Goal: Task Accomplishment & Management: Use online tool/utility

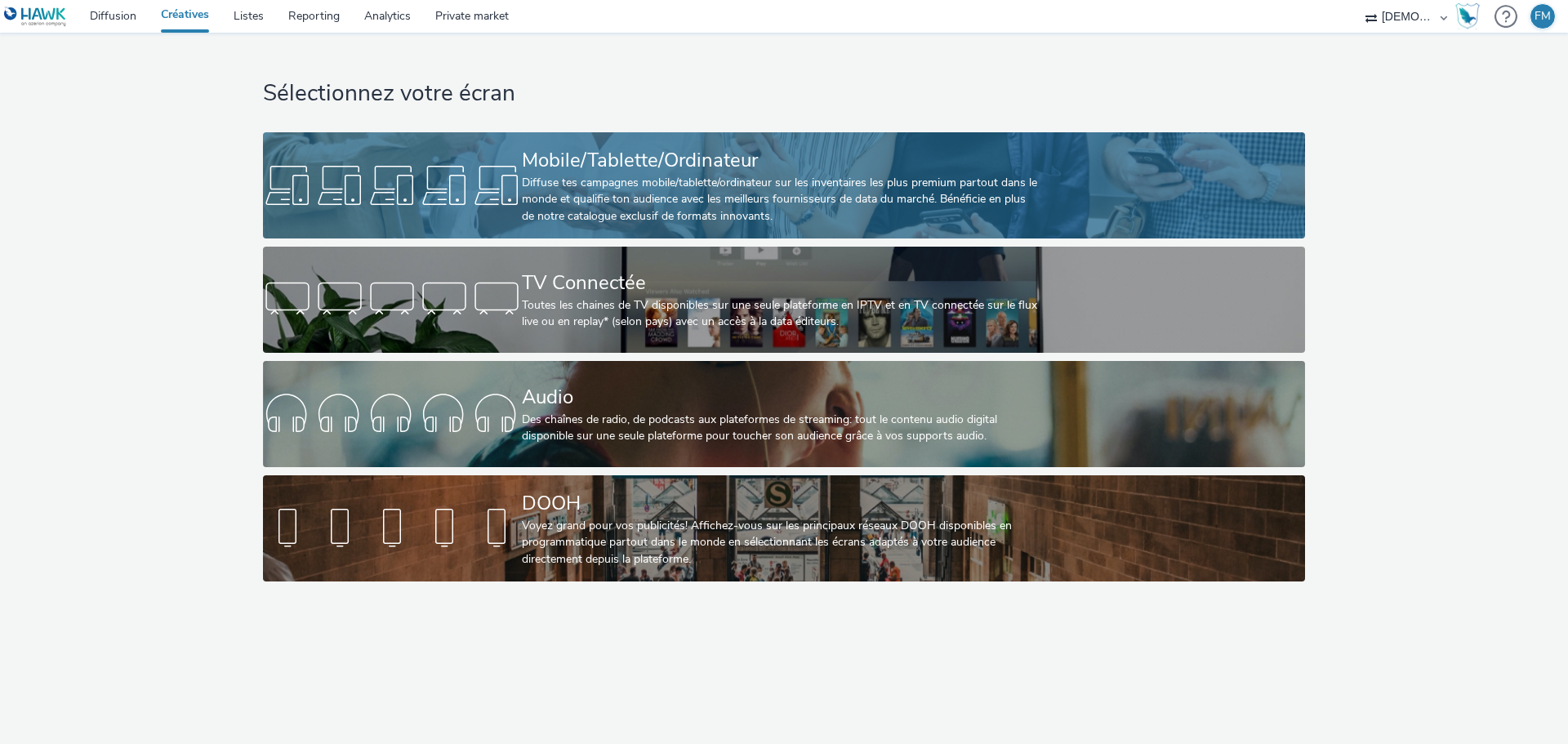
click at [720, 141] on div "Mobile/Tablette/Ordinateur Diffuse tes campagnes mobile/tablette/ordinateur sur…" at bounding box center [780, 185] width 518 height 106
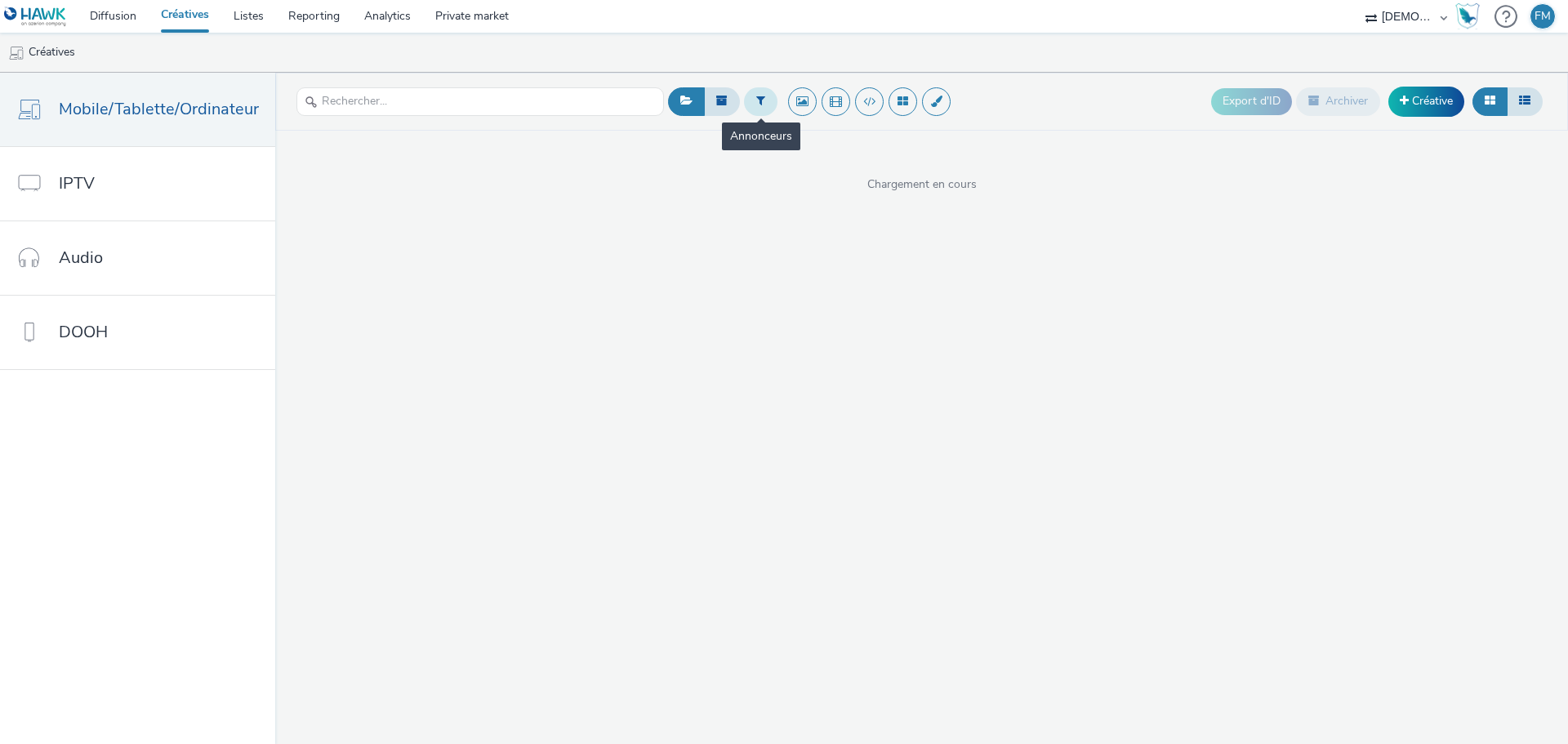
click at [744, 94] on button at bounding box center [760, 101] width 33 height 28
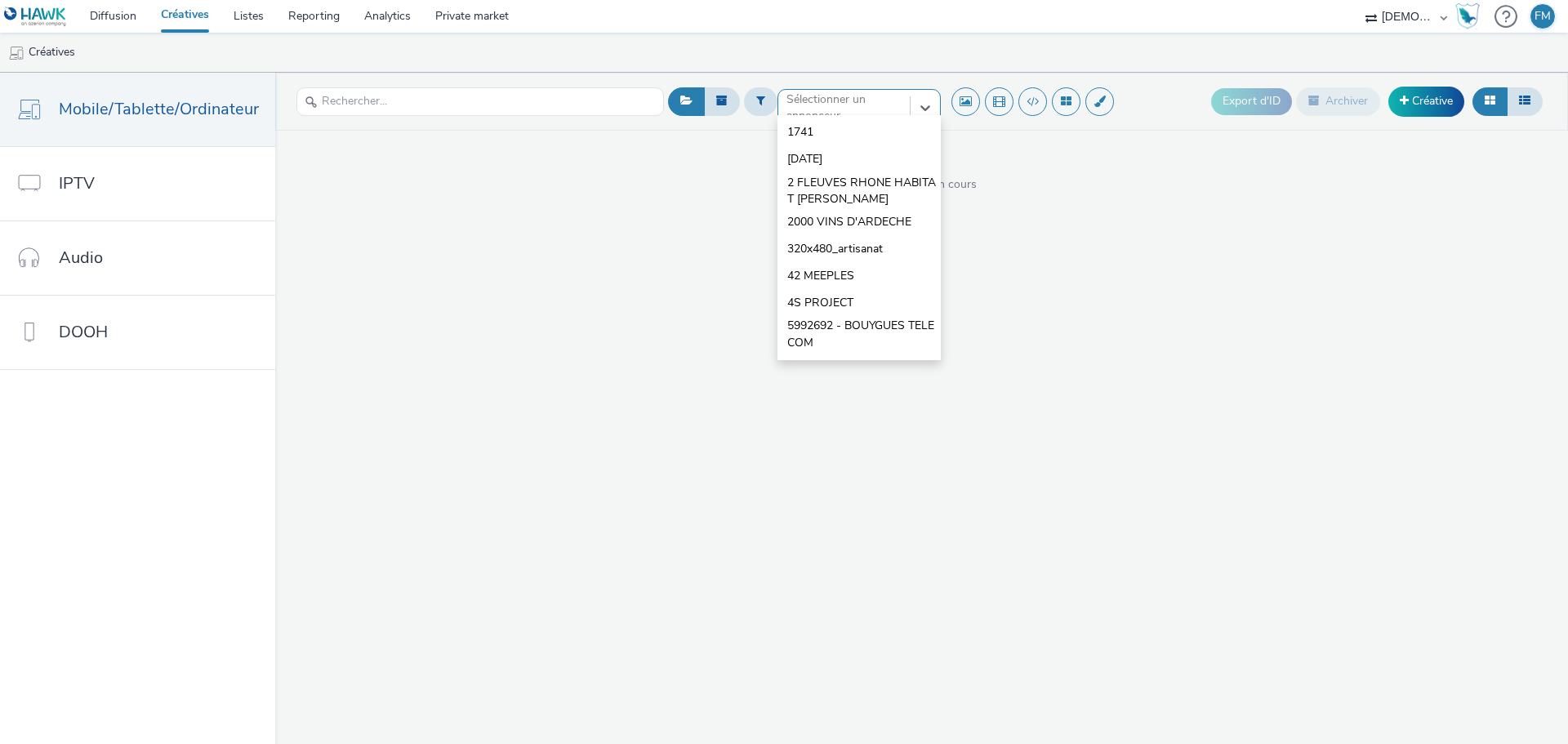
click at [828, 112] on div at bounding box center [844, 108] width 115 height 20
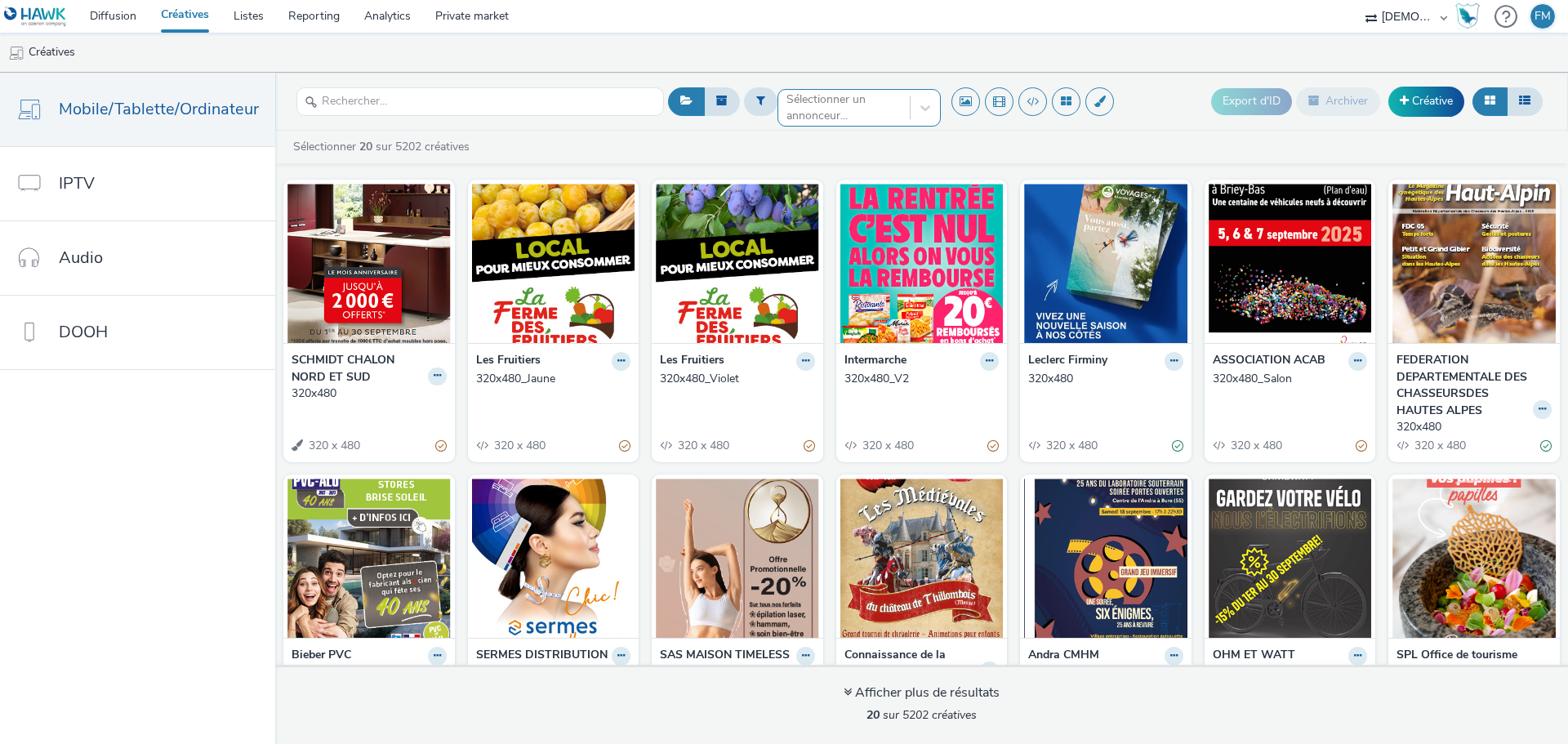
click at [826, 111] on div at bounding box center [844, 108] width 115 height 20
type input "ac pne"
click at [842, 132] on span "AC PNEUS ET SERVICES" at bounding box center [853, 132] width 131 height 16
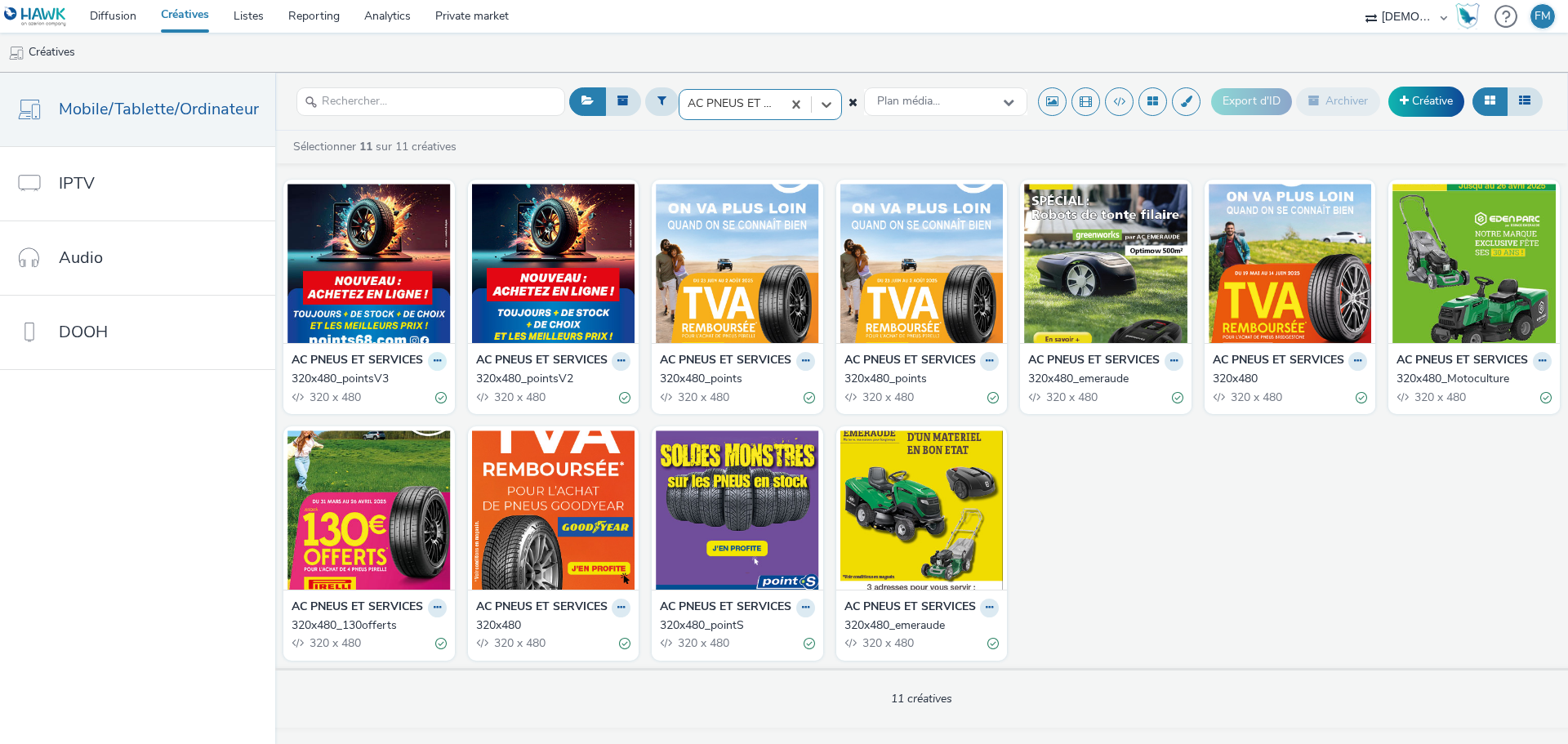
click at [434, 366] on icon at bounding box center [437, 361] width 7 height 10
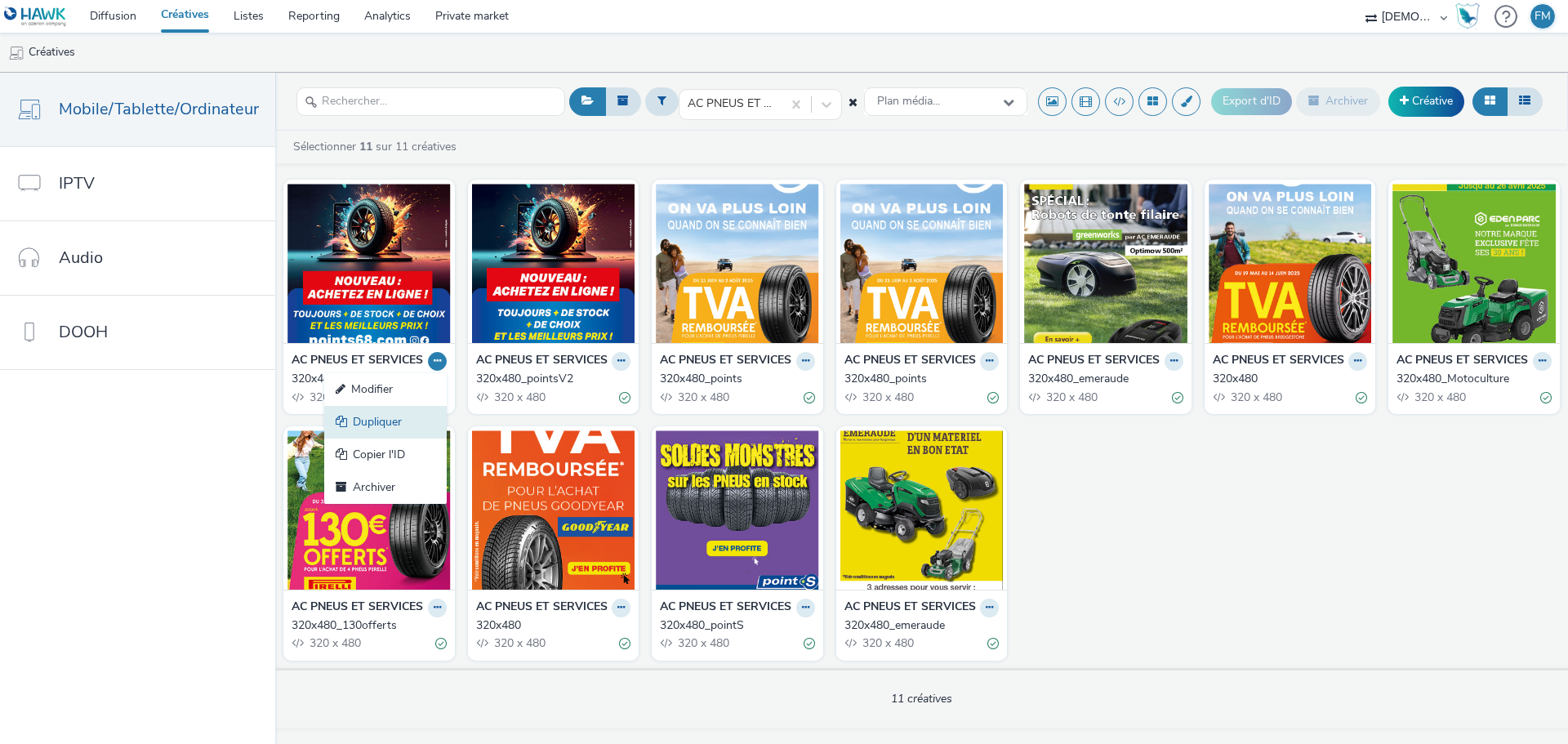
click at [411, 439] on link "Dupliquer" at bounding box center [385, 422] width 123 height 32
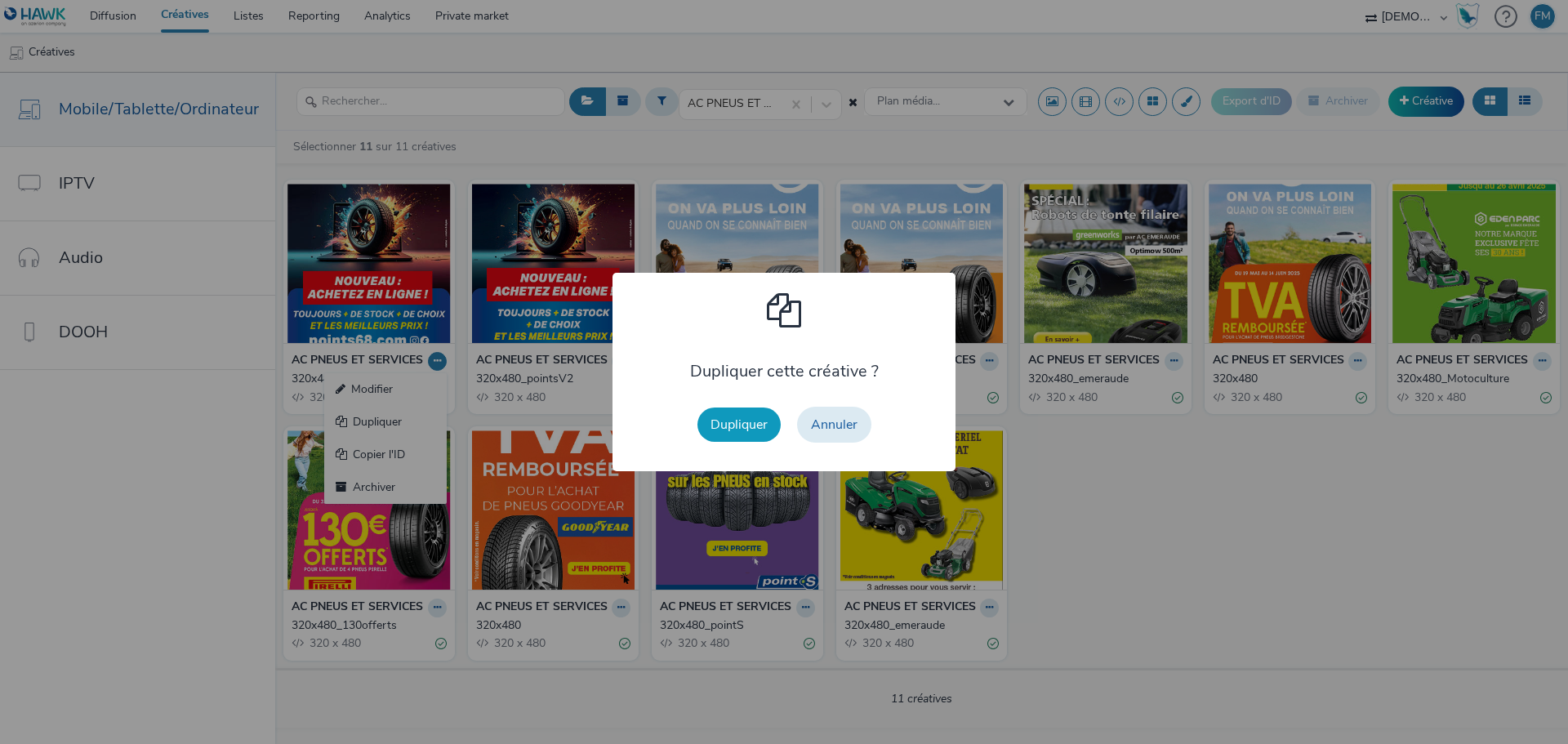
click at [723, 420] on button "Dupliquer" at bounding box center [739, 425] width 83 height 34
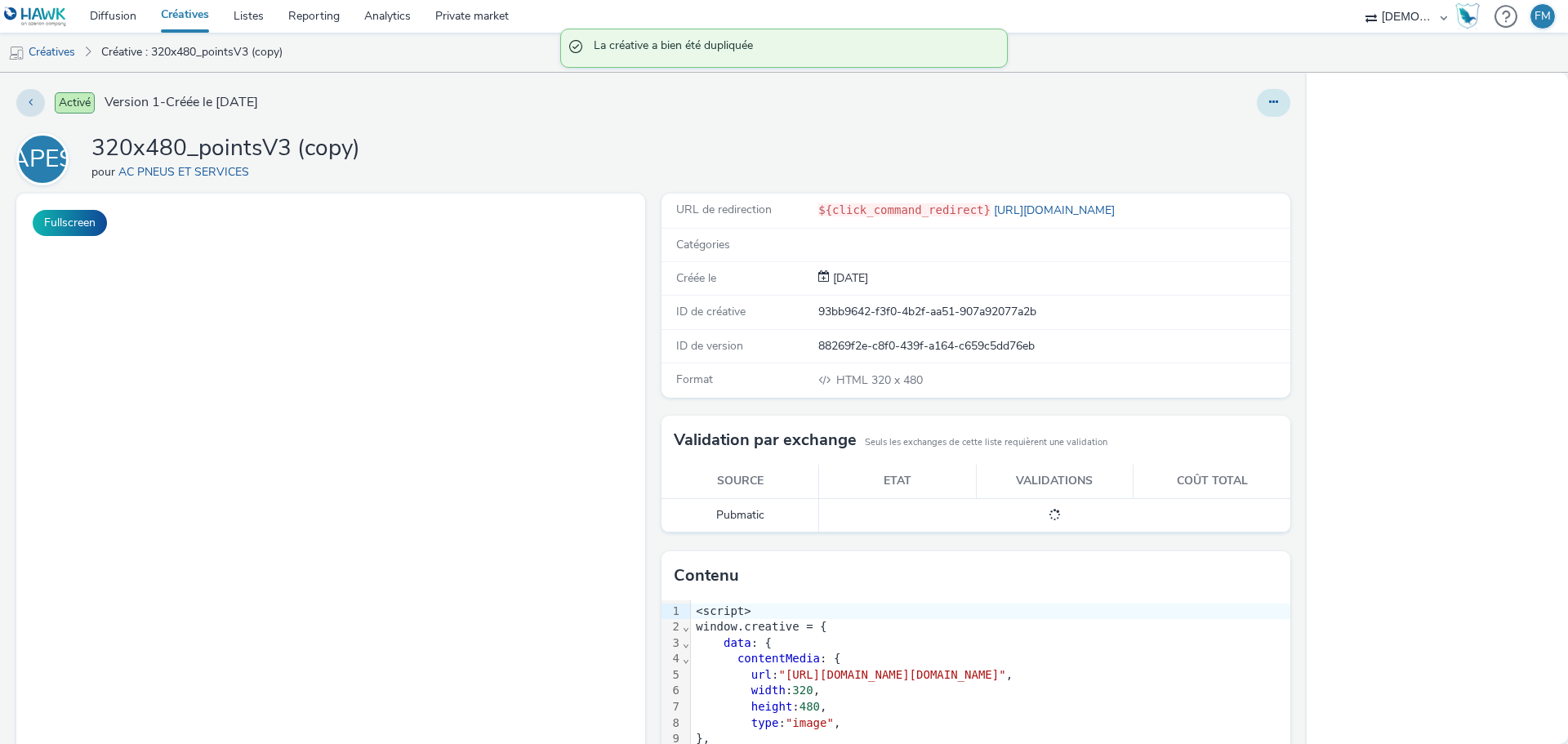
click at [1257, 97] on button at bounding box center [1273, 102] width 33 height 28
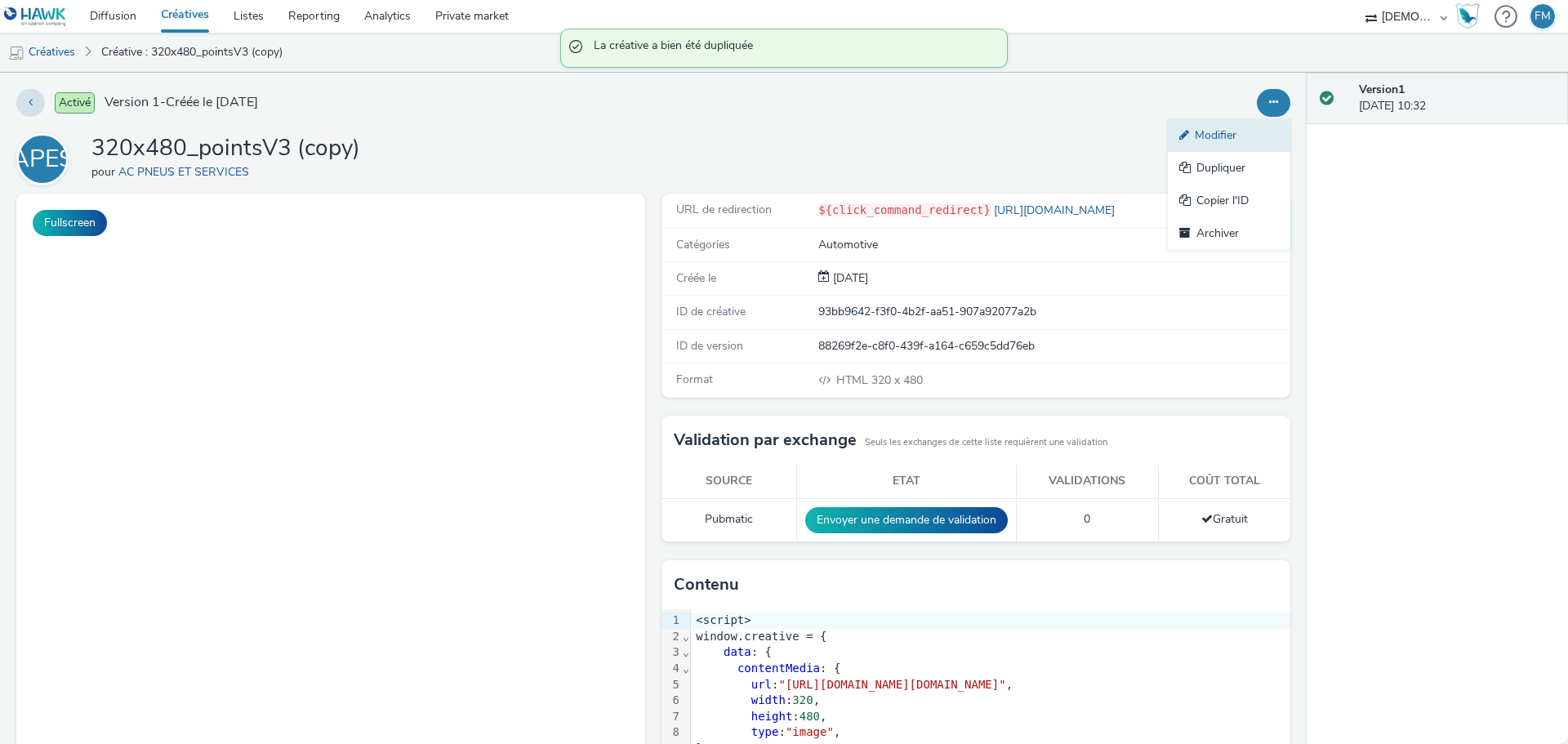
click at [1235, 125] on link "Modifier" at bounding box center [1229, 136] width 123 height 32
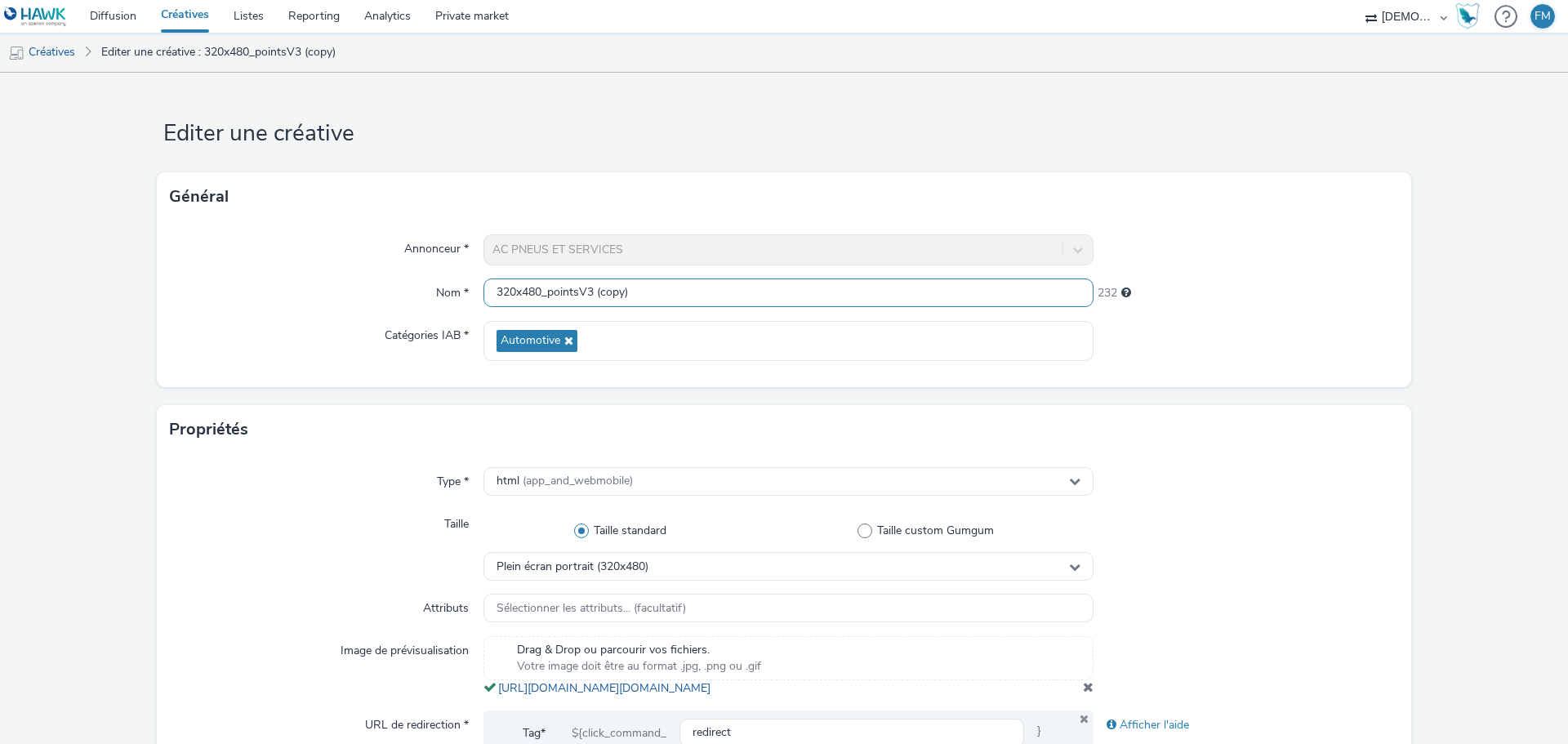
drag, startPoint x: 574, startPoint y: 293, endPoint x: 731, endPoint y: 293, distance: 157.0
click at [731, 293] on input "320x480_pointsV3 (copy)" at bounding box center [789, 293] width 610 height 29
type input "320x480_pointS"
click at [651, 153] on form "Editer une créative Général Annonceur * AC PNEUS ET SERVICES Nom * 320x480_poin…" at bounding box center [784, 751] width 1568 height 1357
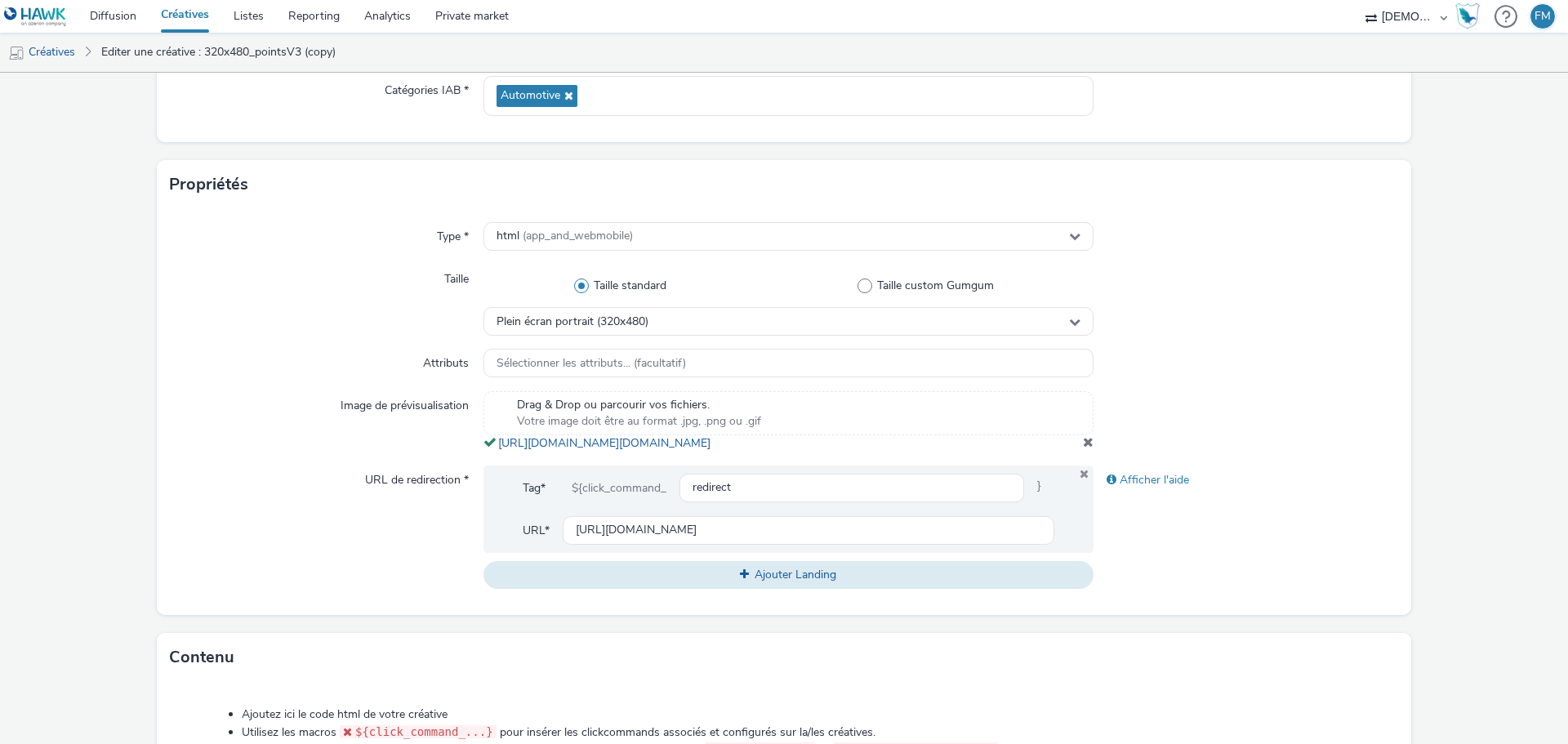
click at [1083, 449] on span at bounding box center [1089, 442] width 11 height 13
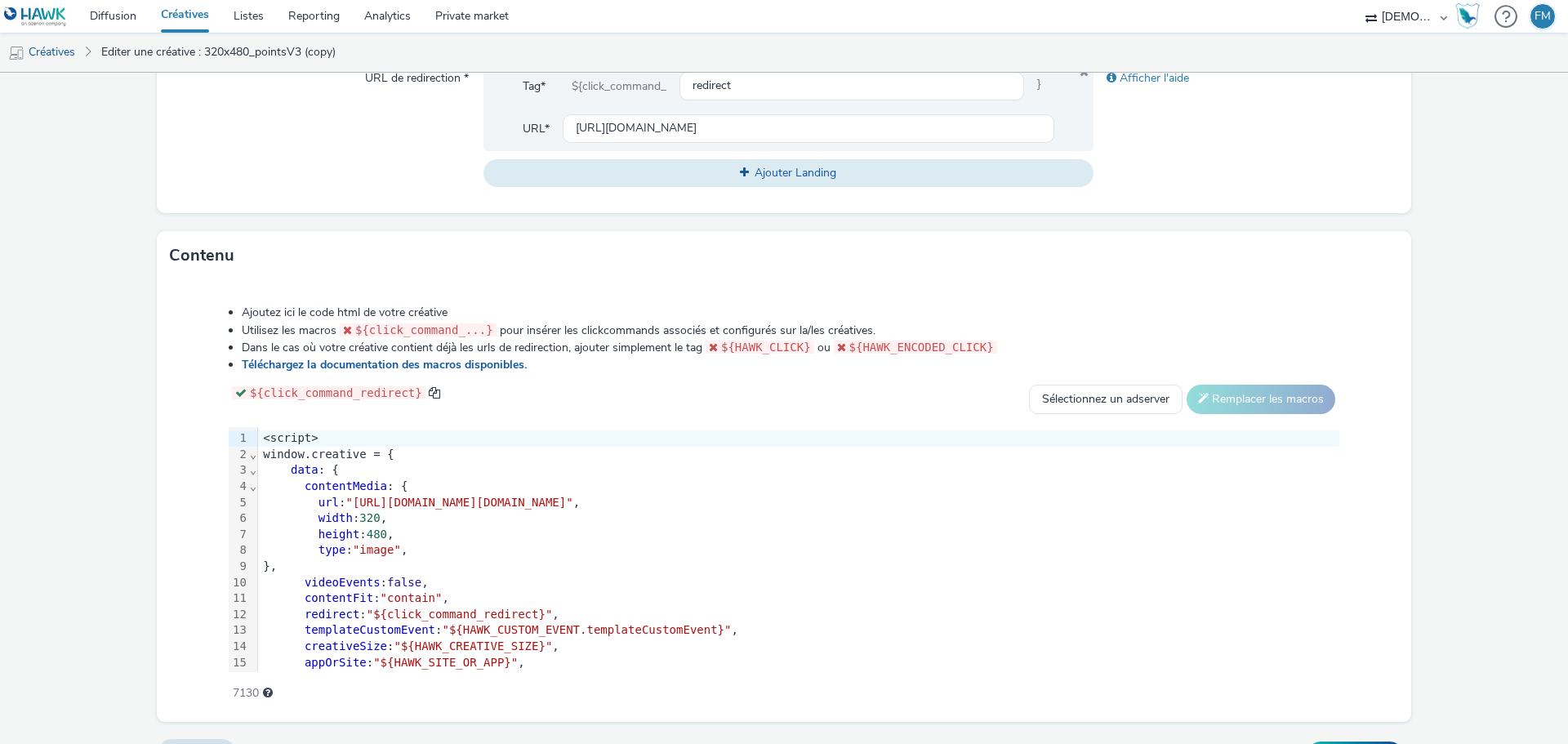
scroll to position [690, 0]
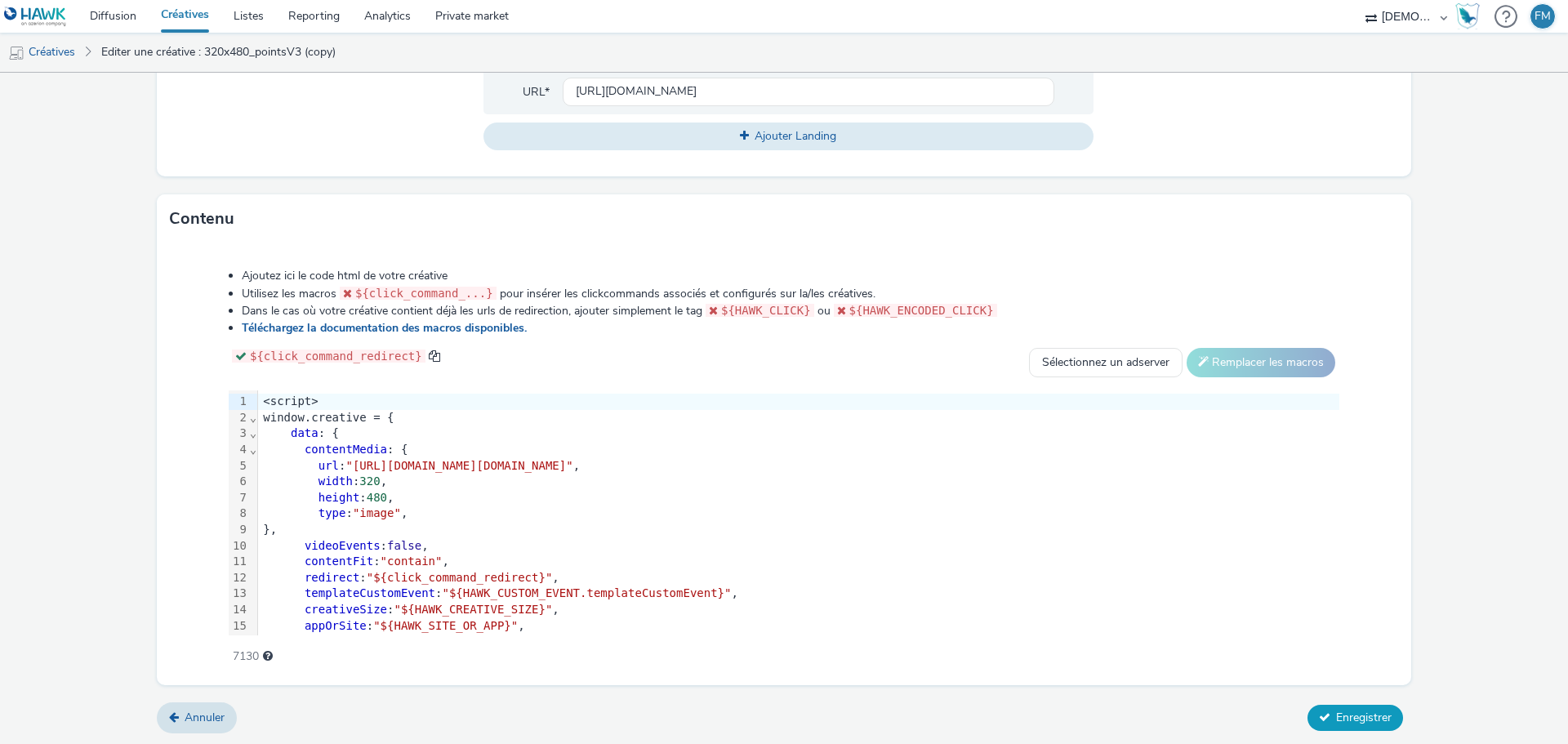
click at [1340, 716] on span "Enregistrer" at bounding box center [1364, 717] width 56 height 15
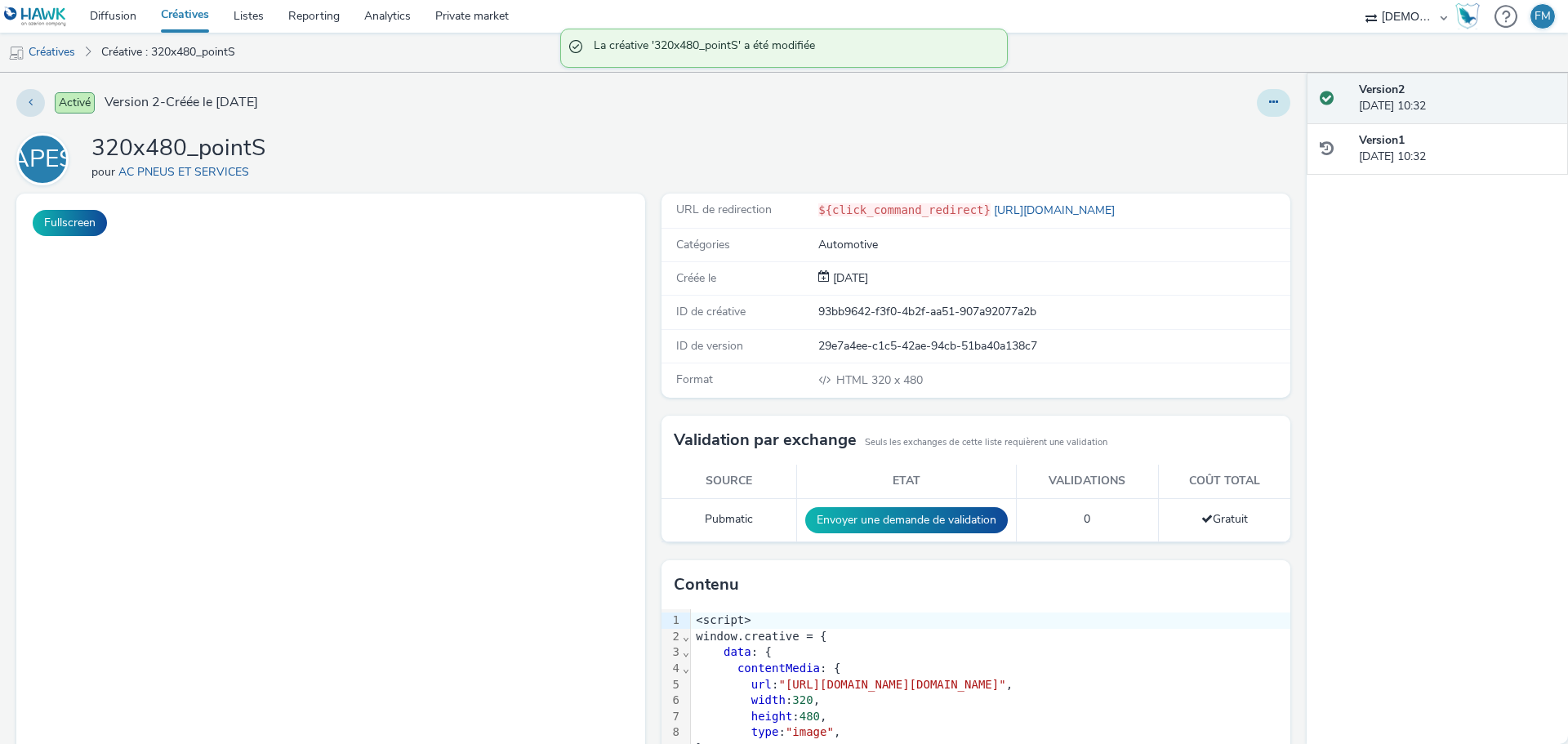
click at [1257, 104] on button at bounding box center [1273, 102] width 33 height 28
click at [1238, 136] on link "Modifier" at bounding box center [1229, 136] width 123 height 32
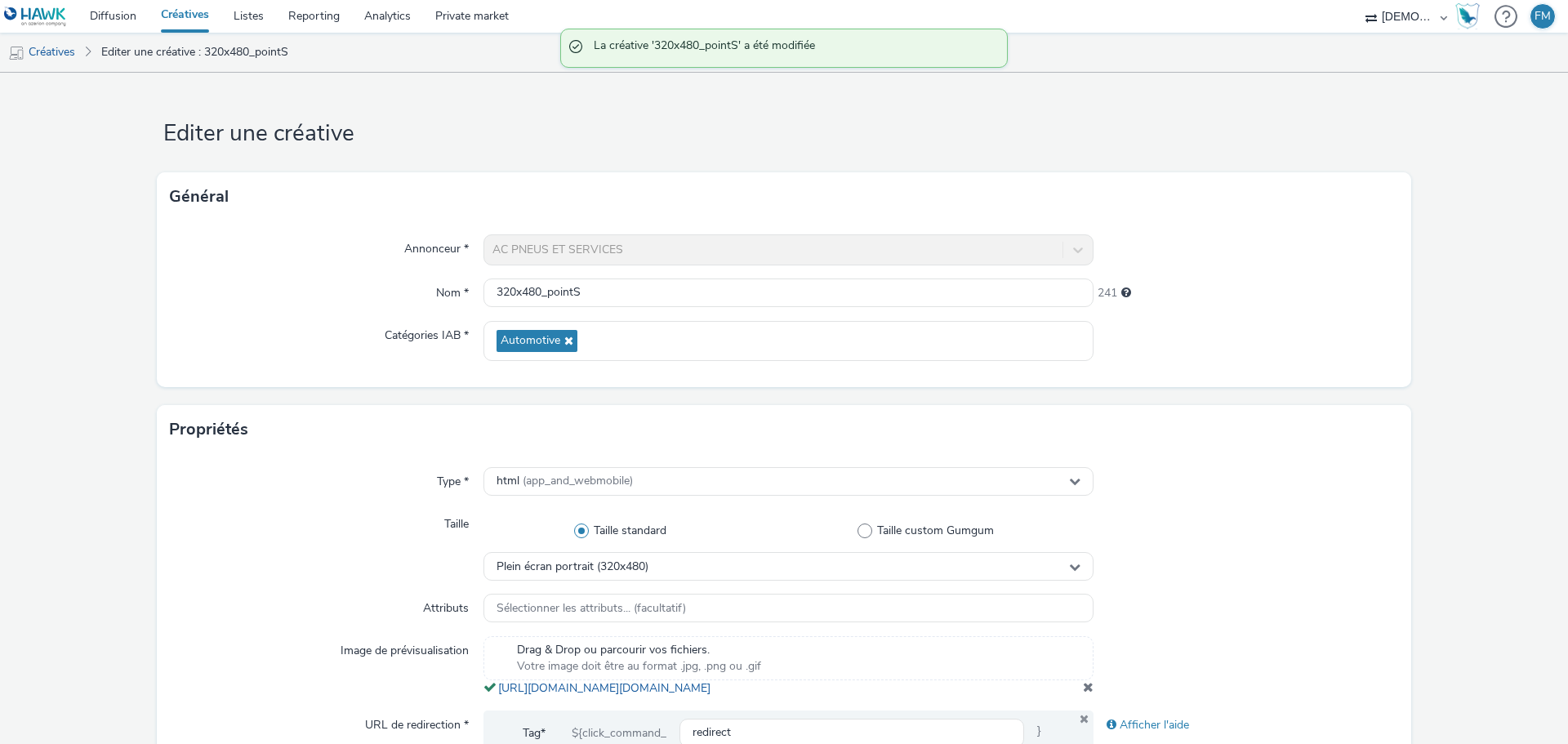
scroll to position [245, 0]
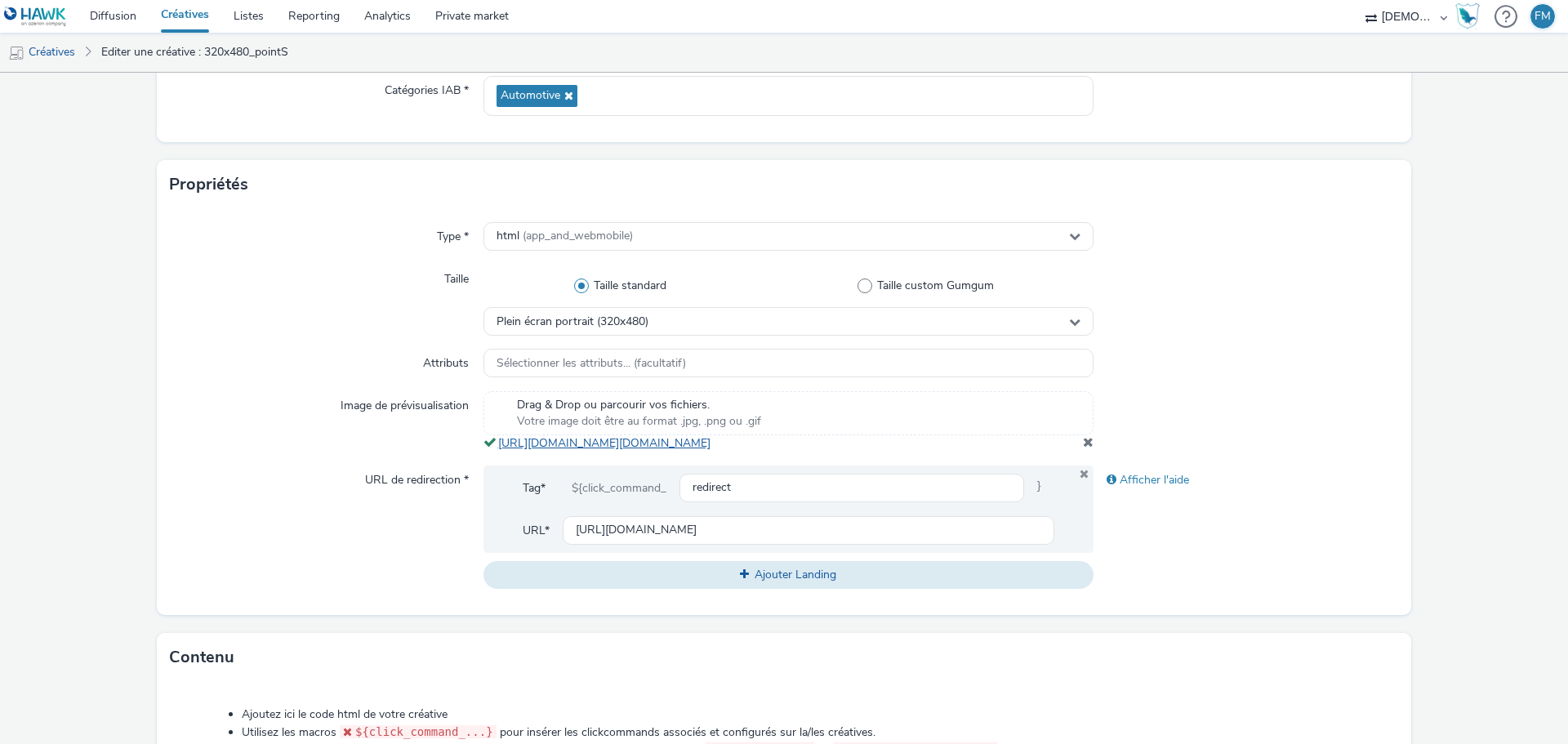
click at [717, 450] on link "[URL][DOMAIN_NAME][DOMAIN_NAME]" at bounding box center [608, 442] width 219 height 15
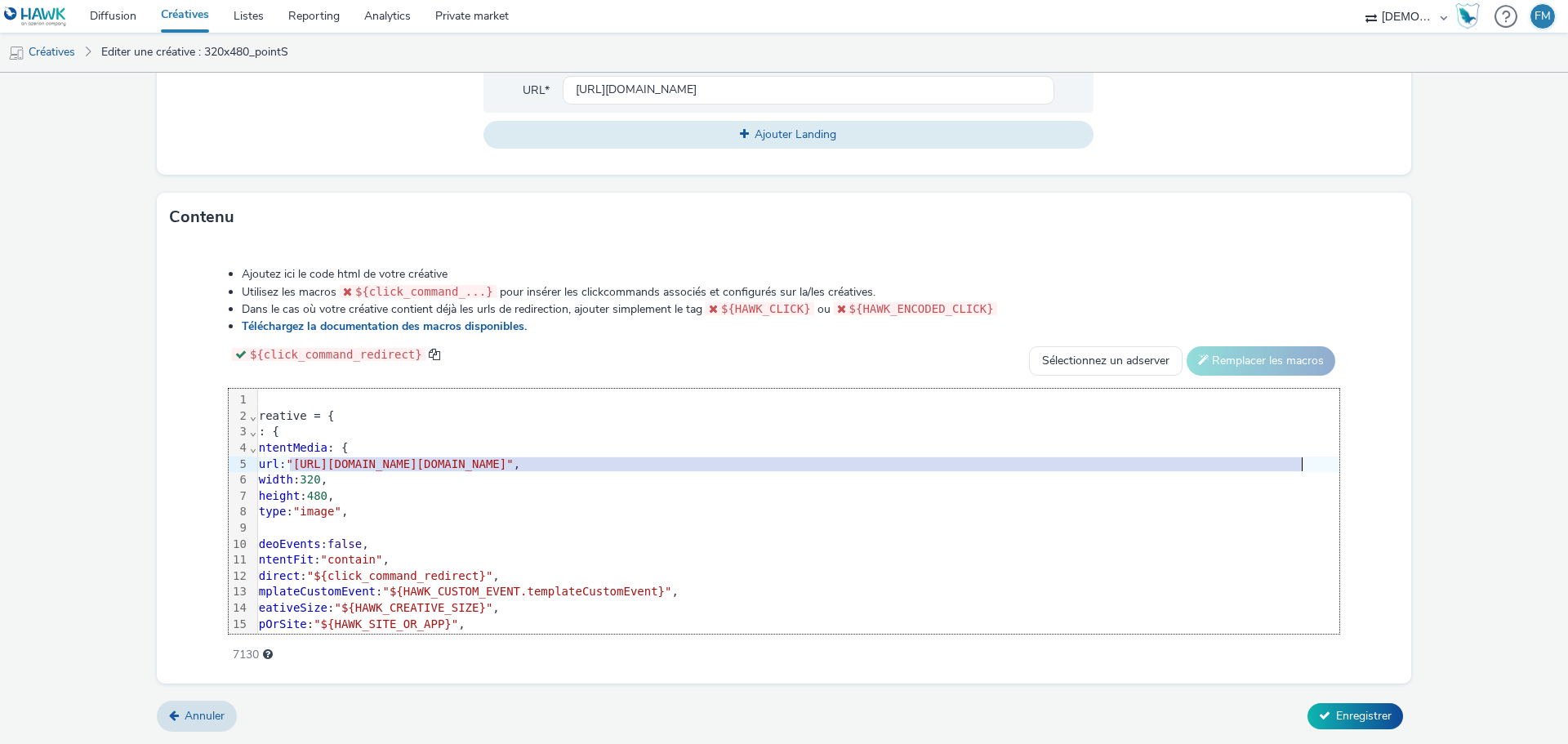
scroll to position [0, 94]
drag, startPoint x: 349, startPoint y: 463, endPoint x: 1256, endPoint y: 461, distance: 907.0
click at [478, 461] on span ""[URL][DOMAIN_NAME][DOMAIN_NAME]"" at bounding box center [364, 464] width 227 height 13
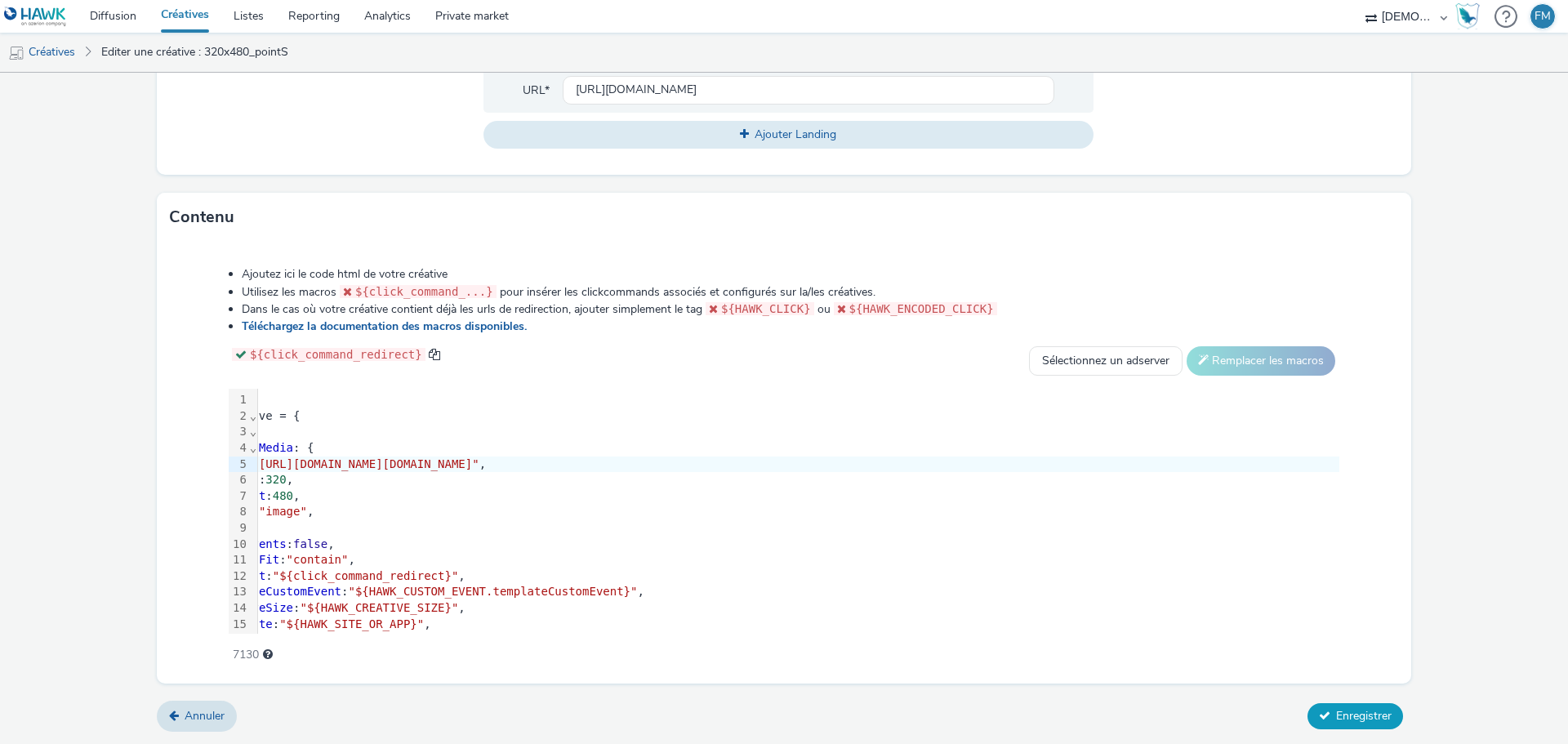
click at [1343, 719] on span "Enregistrer" at bounding box center [1364, 715] width 56 height 15
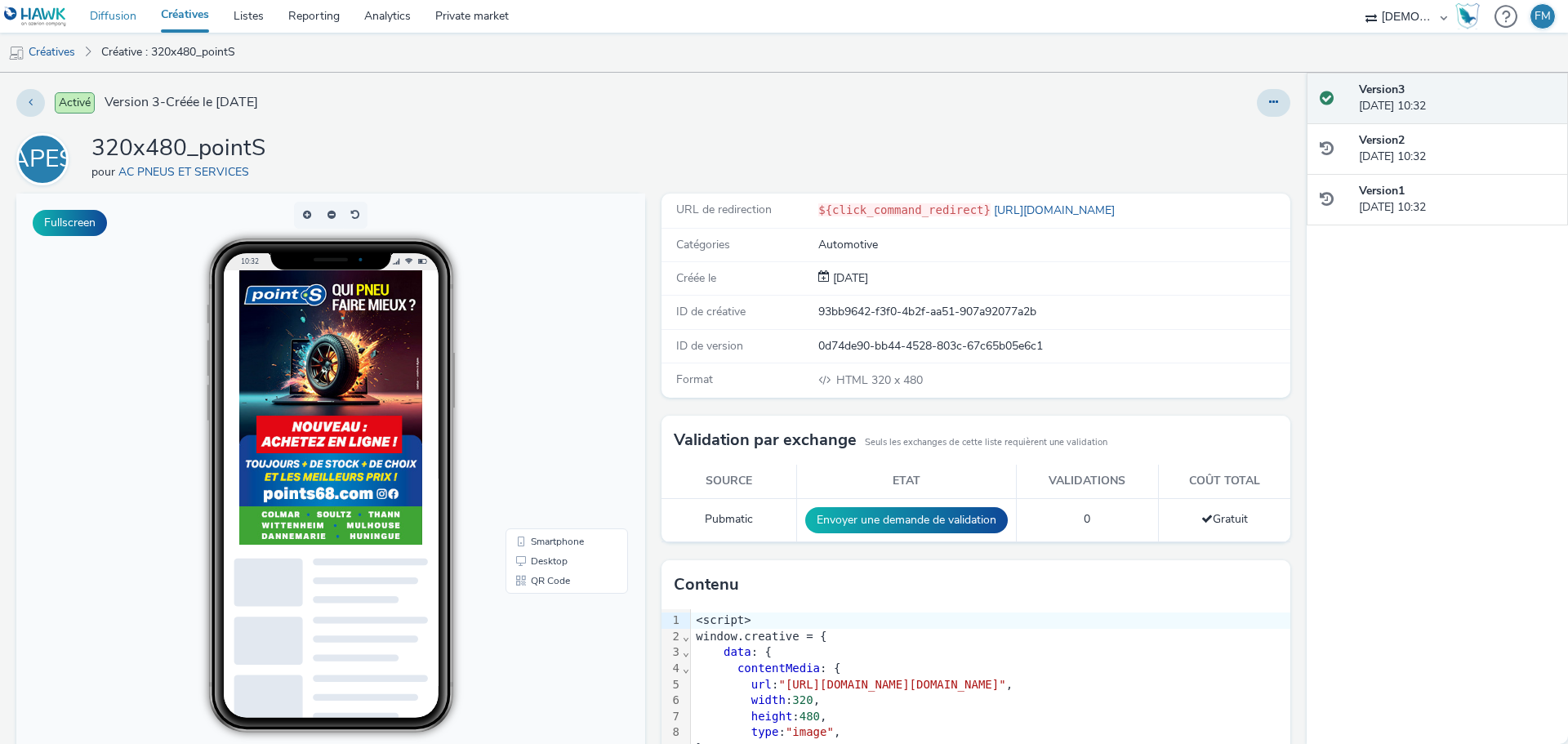
click at [116, 15] on link "Diffusion" at bounding box center [112, 16] width 71 height 32
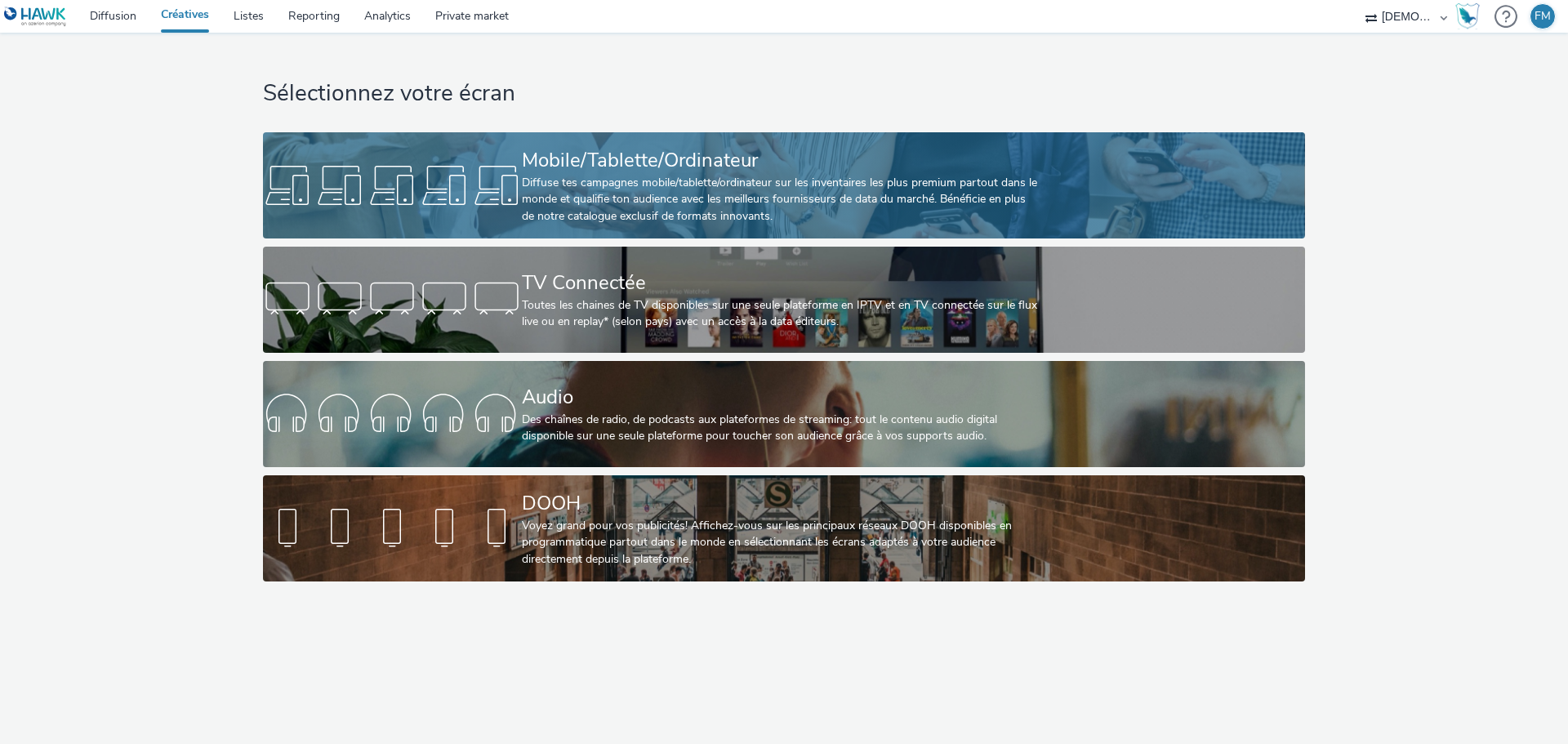
click at [747, 191] on div "Diffuse tes campagnes mobile/tablette/ordinateur sur les inventaires les plus p…" at bounding box center [780, 200] width 518 height 50
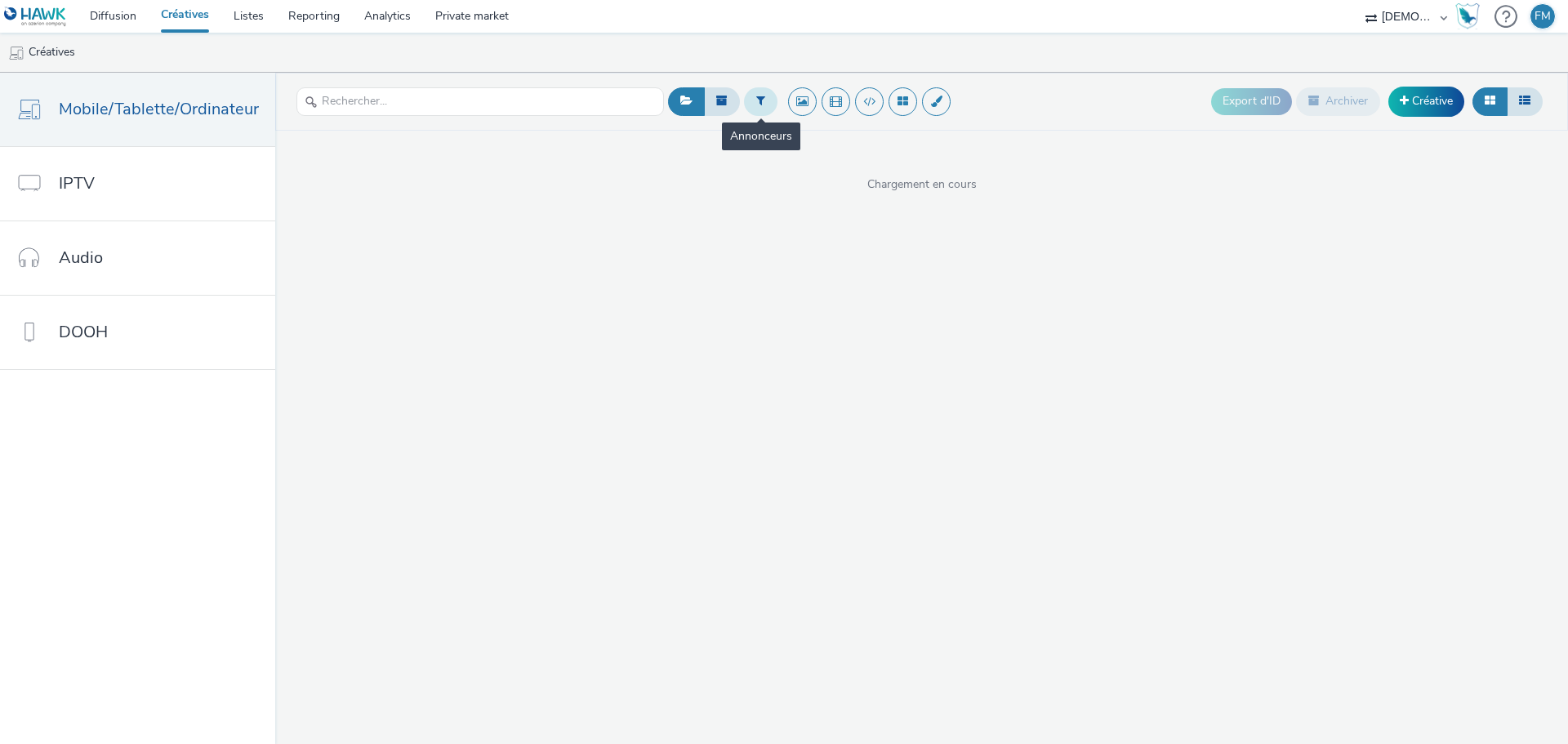
click at [757, 101] on icon at bounding box center [761, 101] width 9 height 12
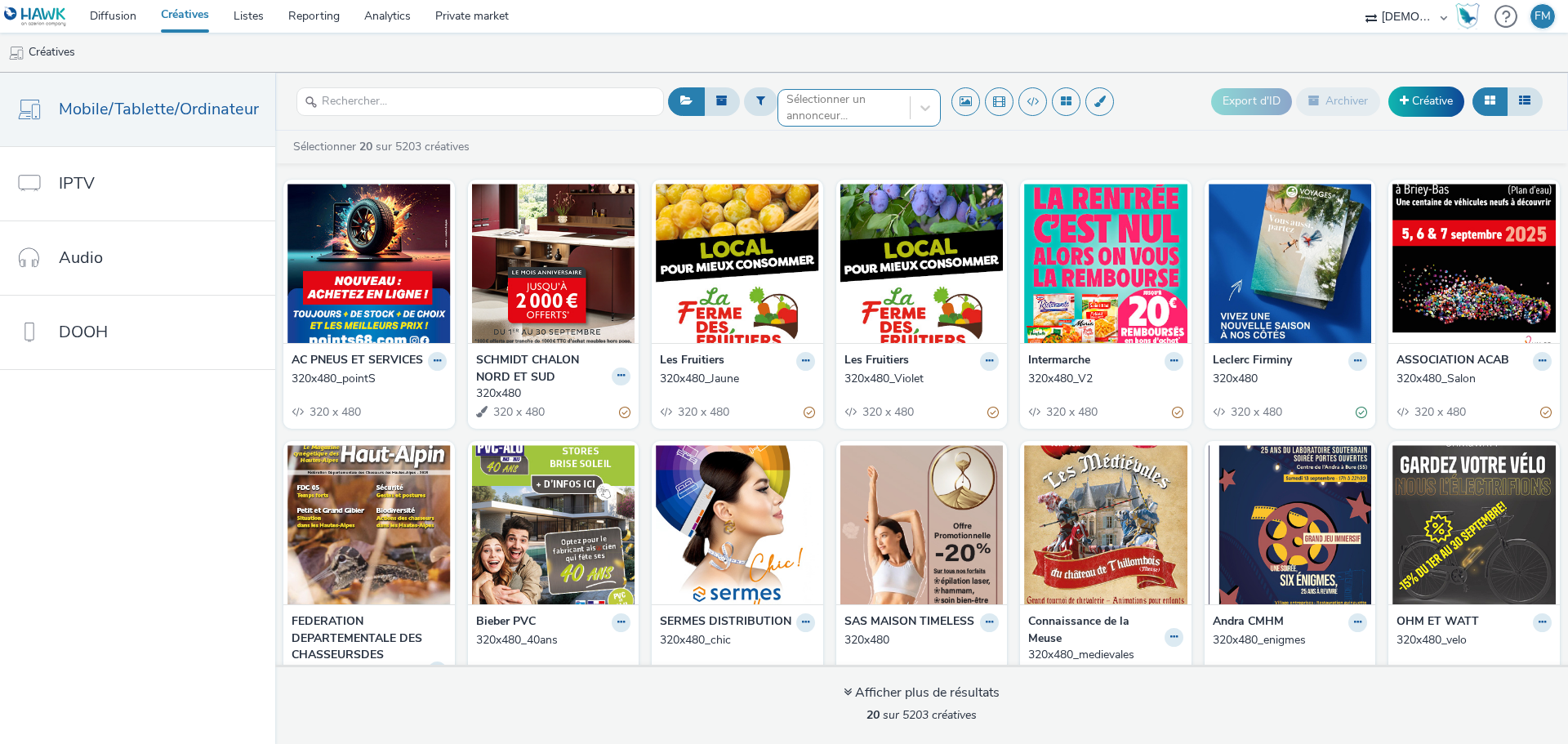
click at [870, 111] on div at bounding box center [844, 108] width 115 height 20
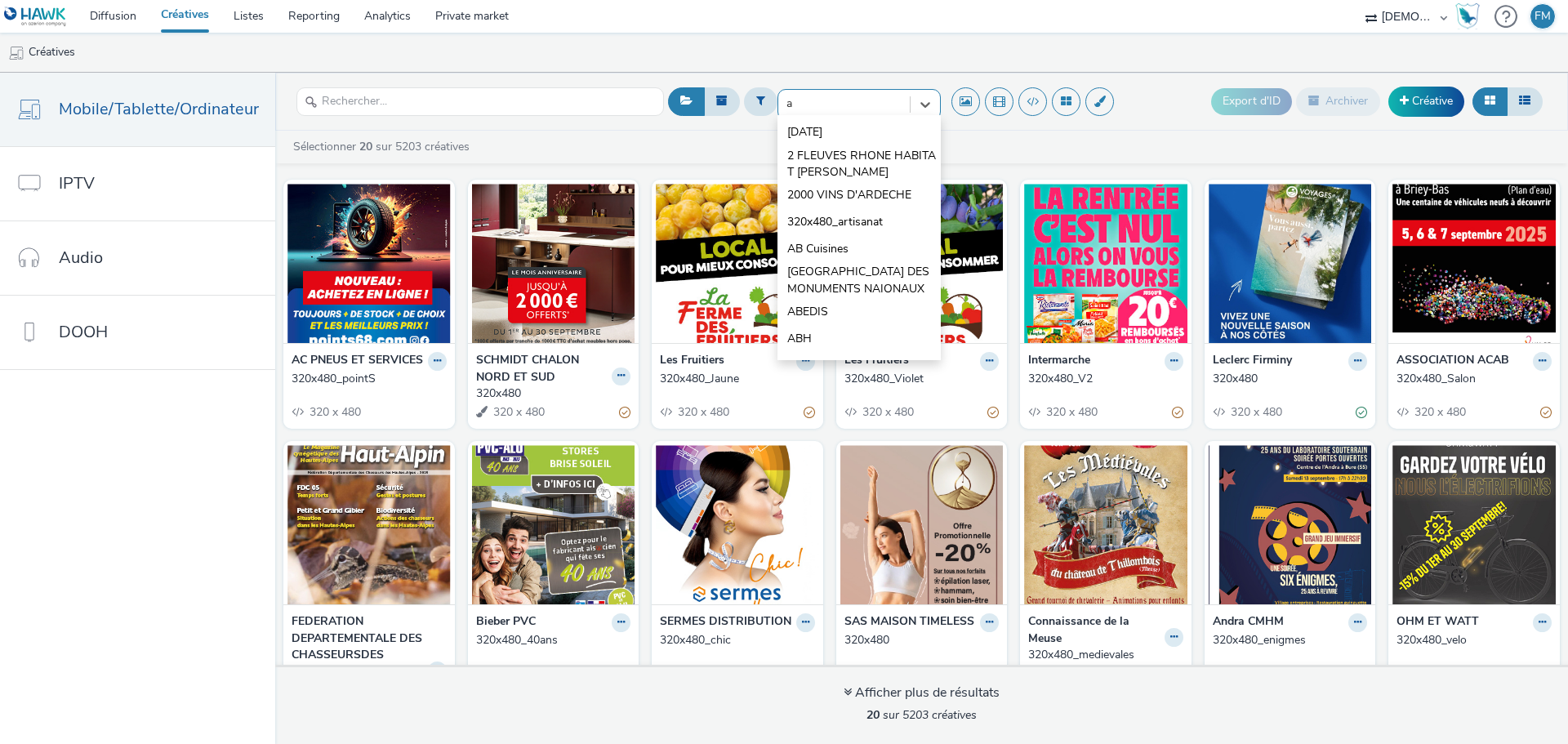
type input "ac"
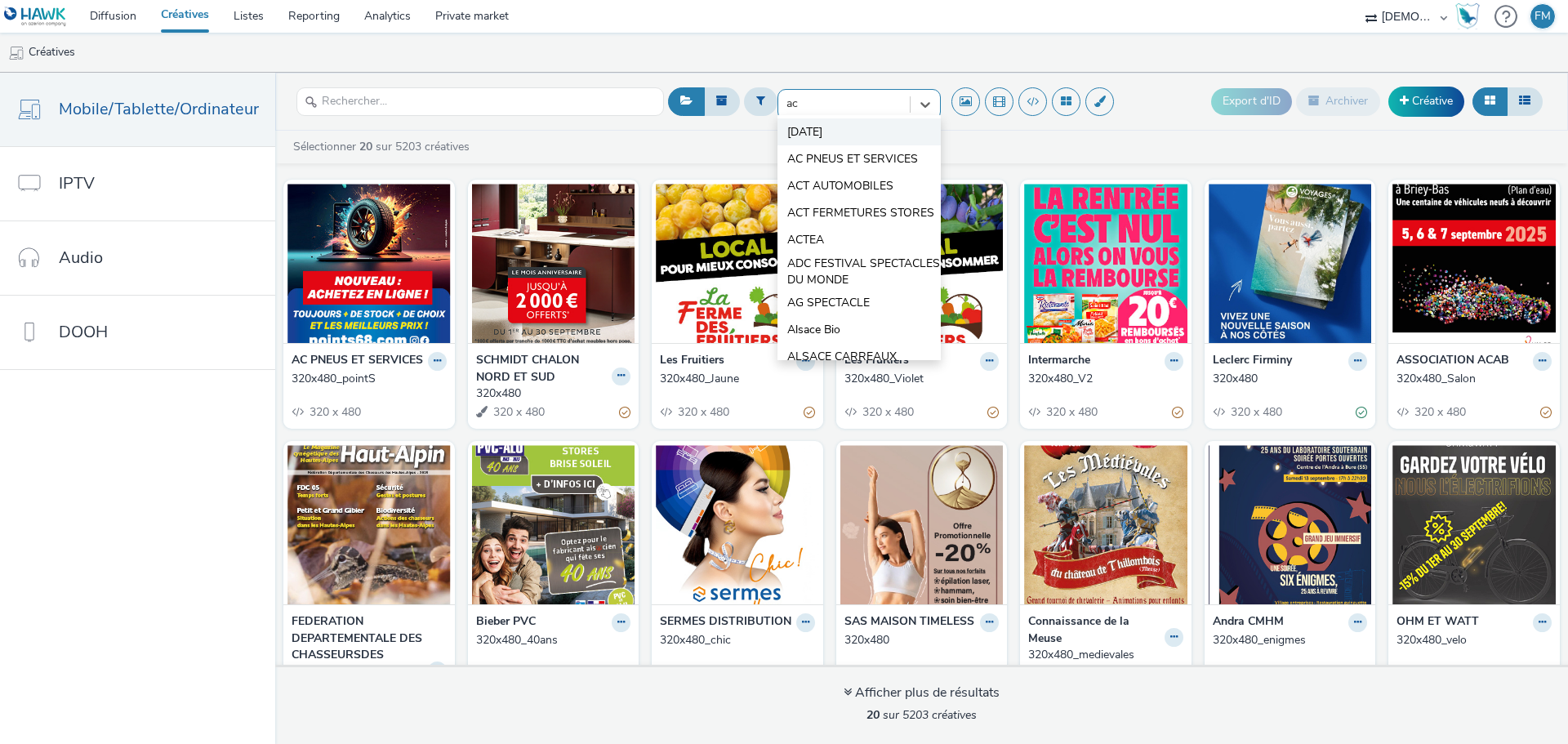
click at [870, 141] on li "[DATE]" at bounding box center [859, 132] width 163 height 27
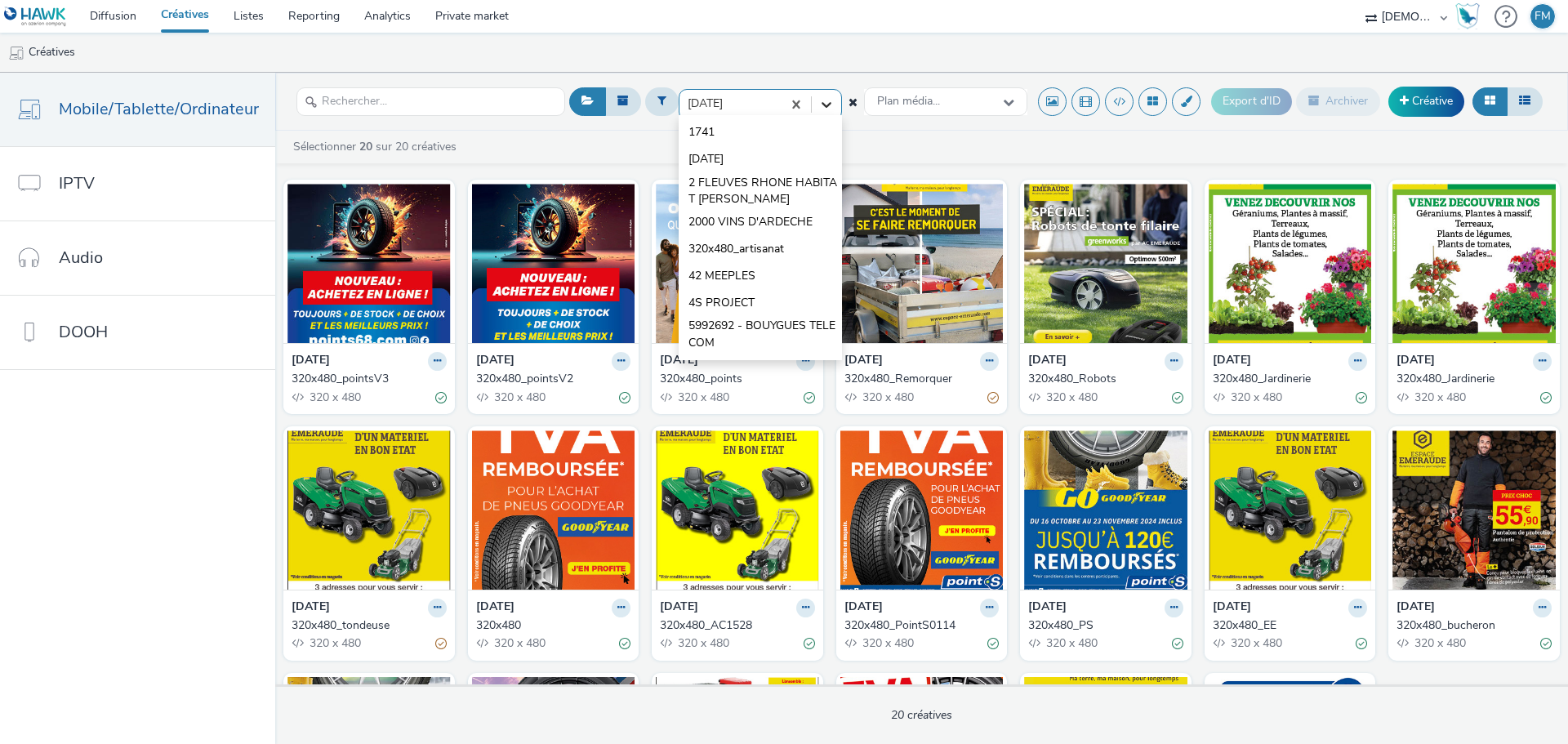
click at [823, 113] on div at bounding box center [827, 104] width 30 height 30
click at [954, 162] on div "Sélectionner 20 sur 20 créatives" at bounding box center [922, 151] width 1293 height 24
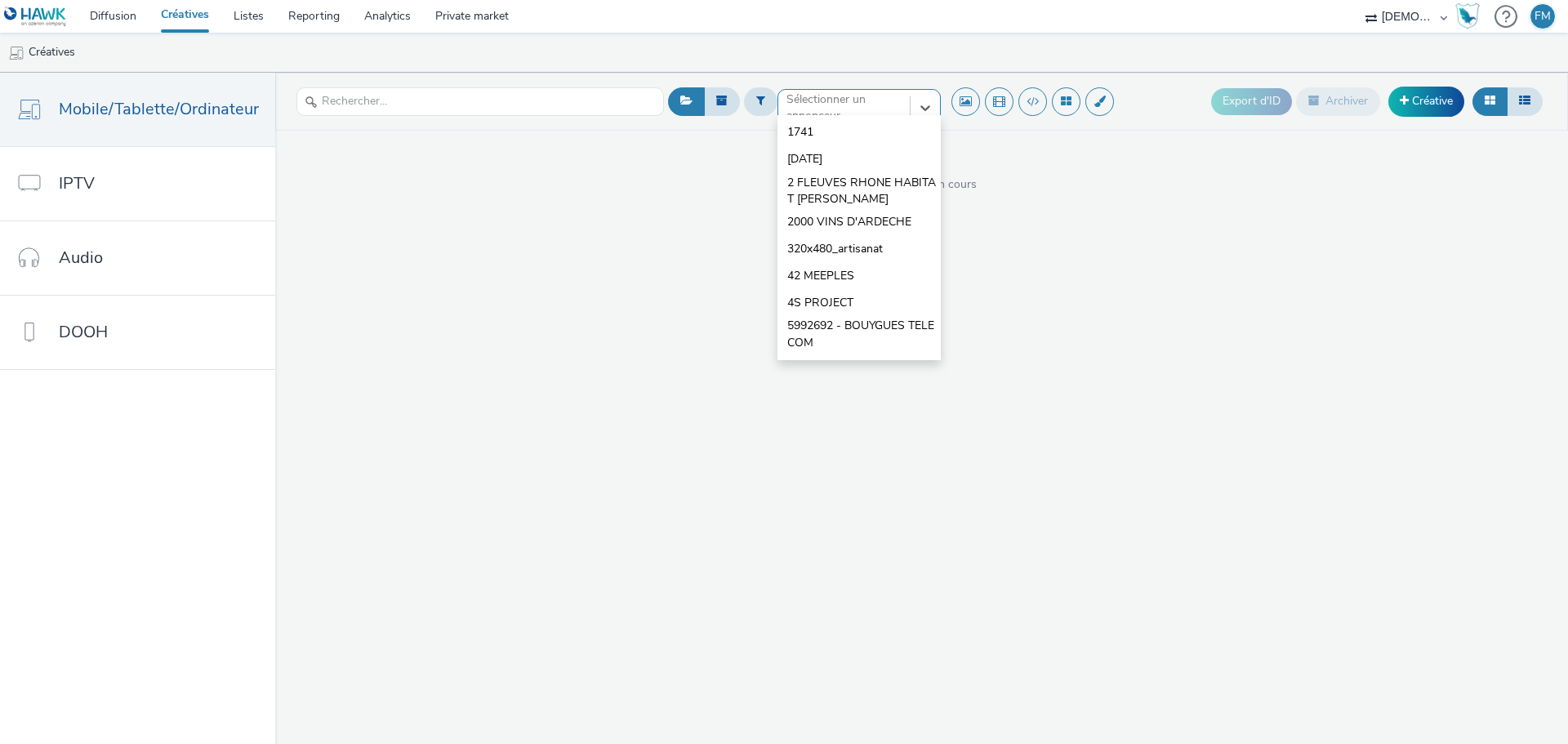
click at [880, 105] on div at bounding box center [844, 108] width 115 height 20
click at [859, 68] on ul "Créatives" at bounding box center [784, 52] width 1568 height 39
click at [826, 105] on div at bounding box center [844, 108] width 115 height 20
click at [830, 157] on li "[DATE]" at bounding box center [859, 159] width 163 height 27
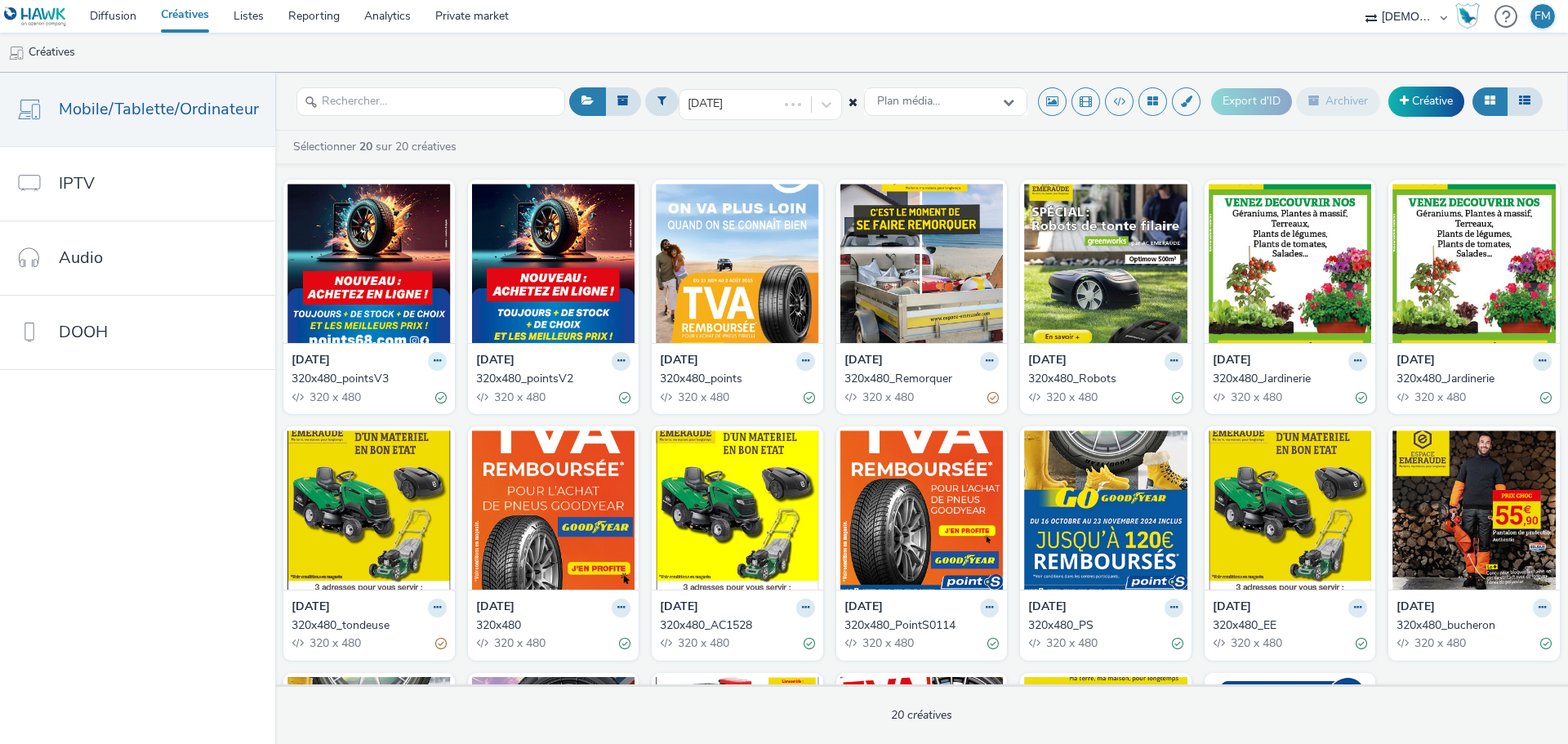
click at [434, 358] on icon at bounding box center [437, 361] width 7 height 10
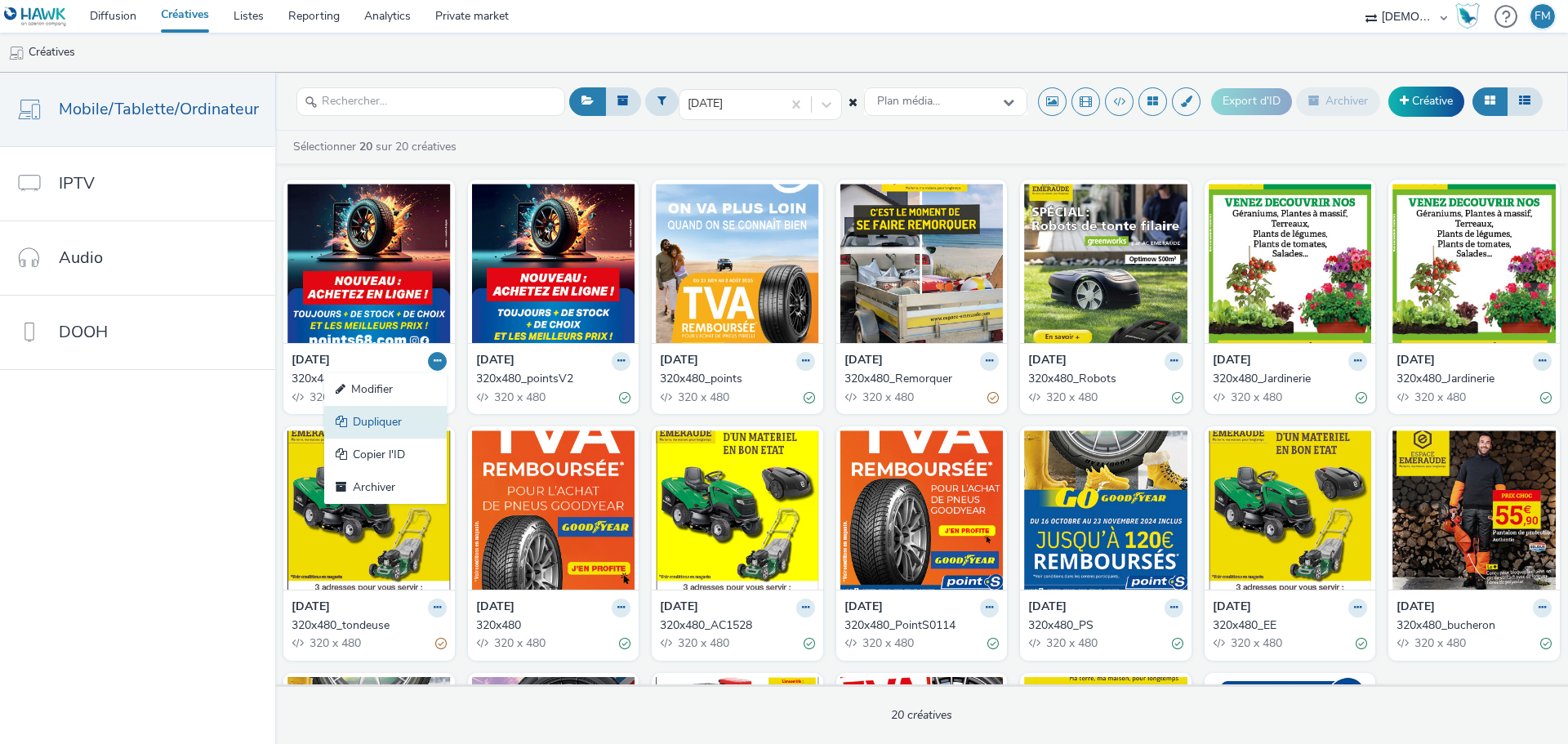
click at [382, 429] on link "Dupliquer" at bounding box center [385, 422] width 123 height 32
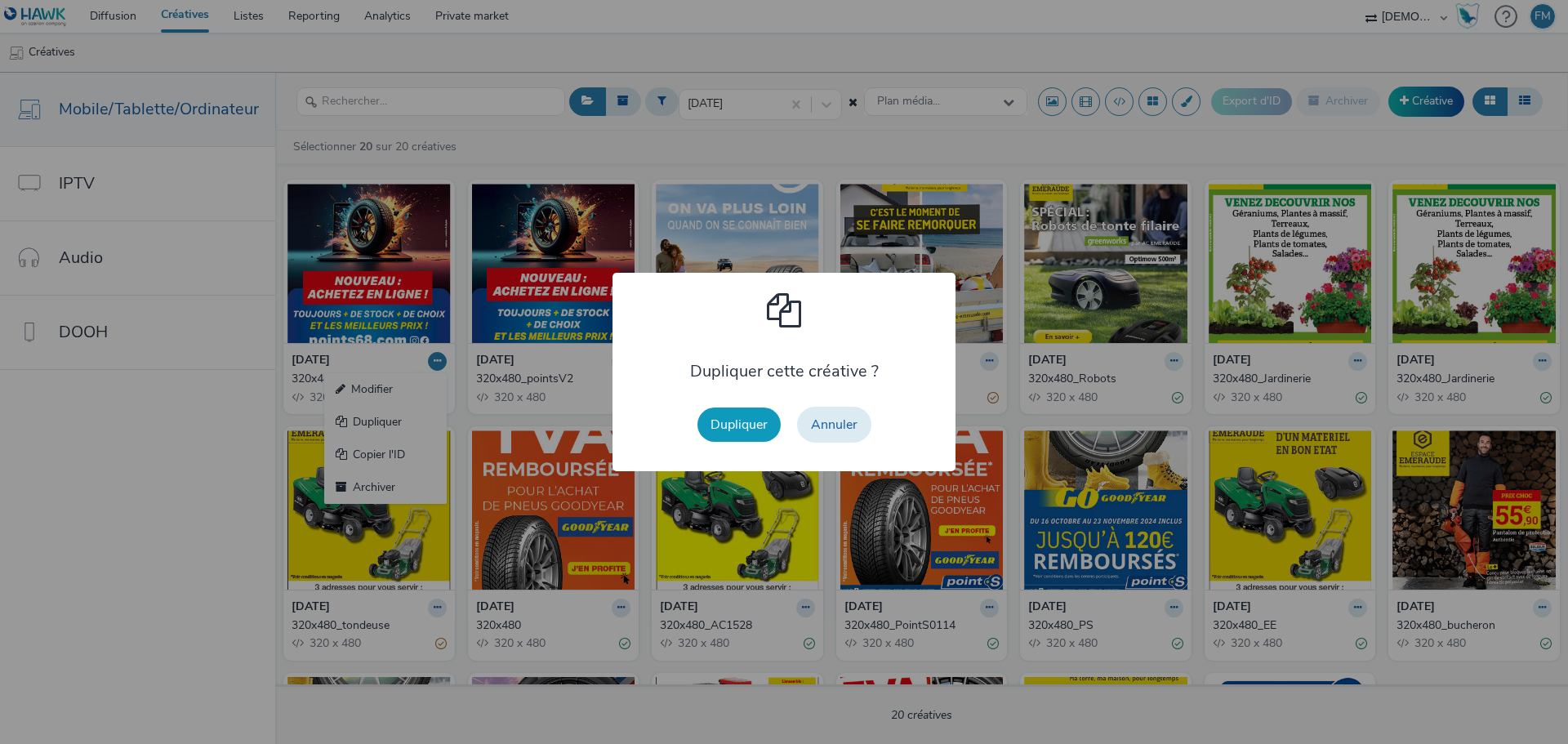
click at [729, 409] on button "Dupliquer" at bounding box center [739, 425] width 83 height 34
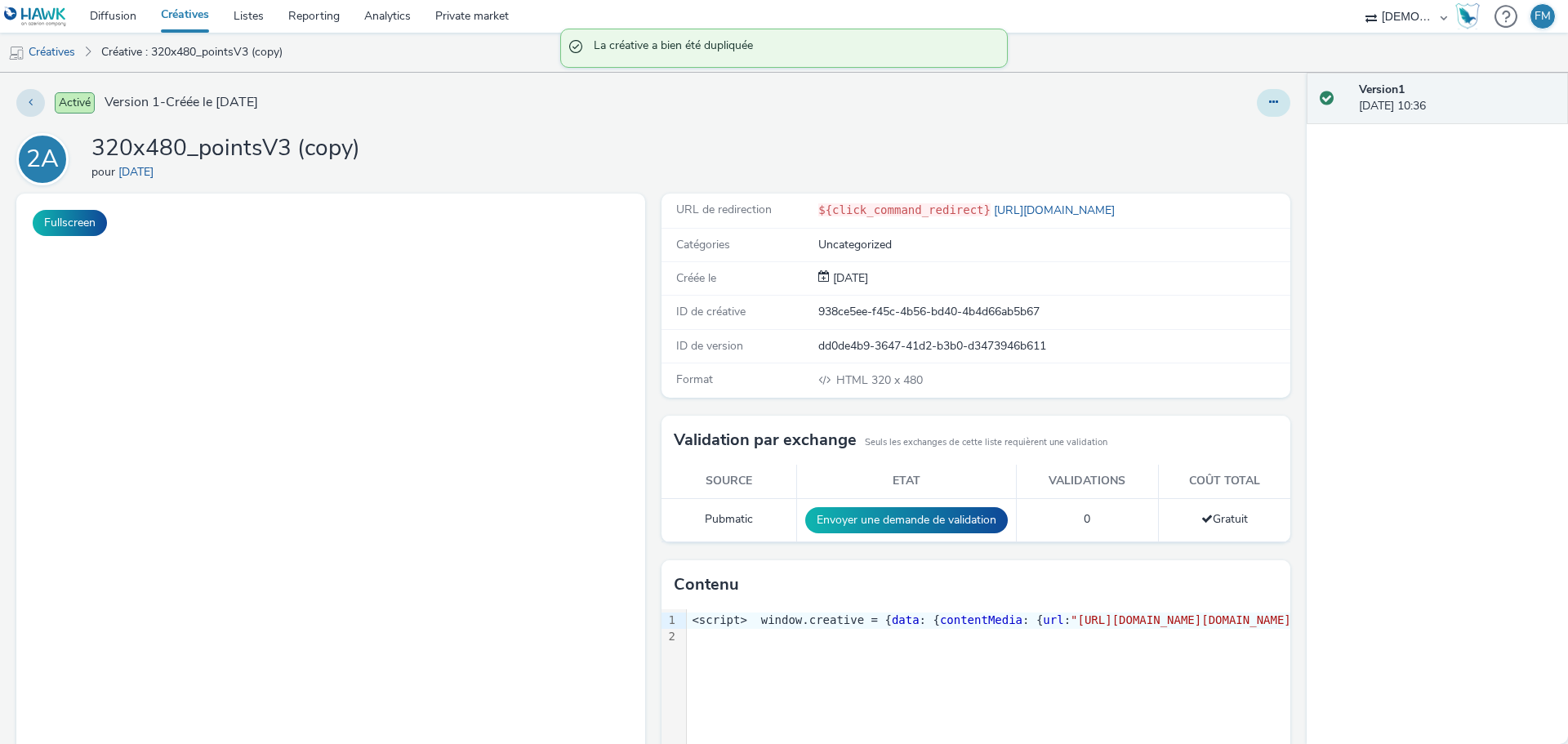
click at [1270, 95] on button at bounding box center [1273, 102] width 33 height 28
click at [1216, 141] on link "Modifier" at bounding box center [1229, 136] width 123 height 32
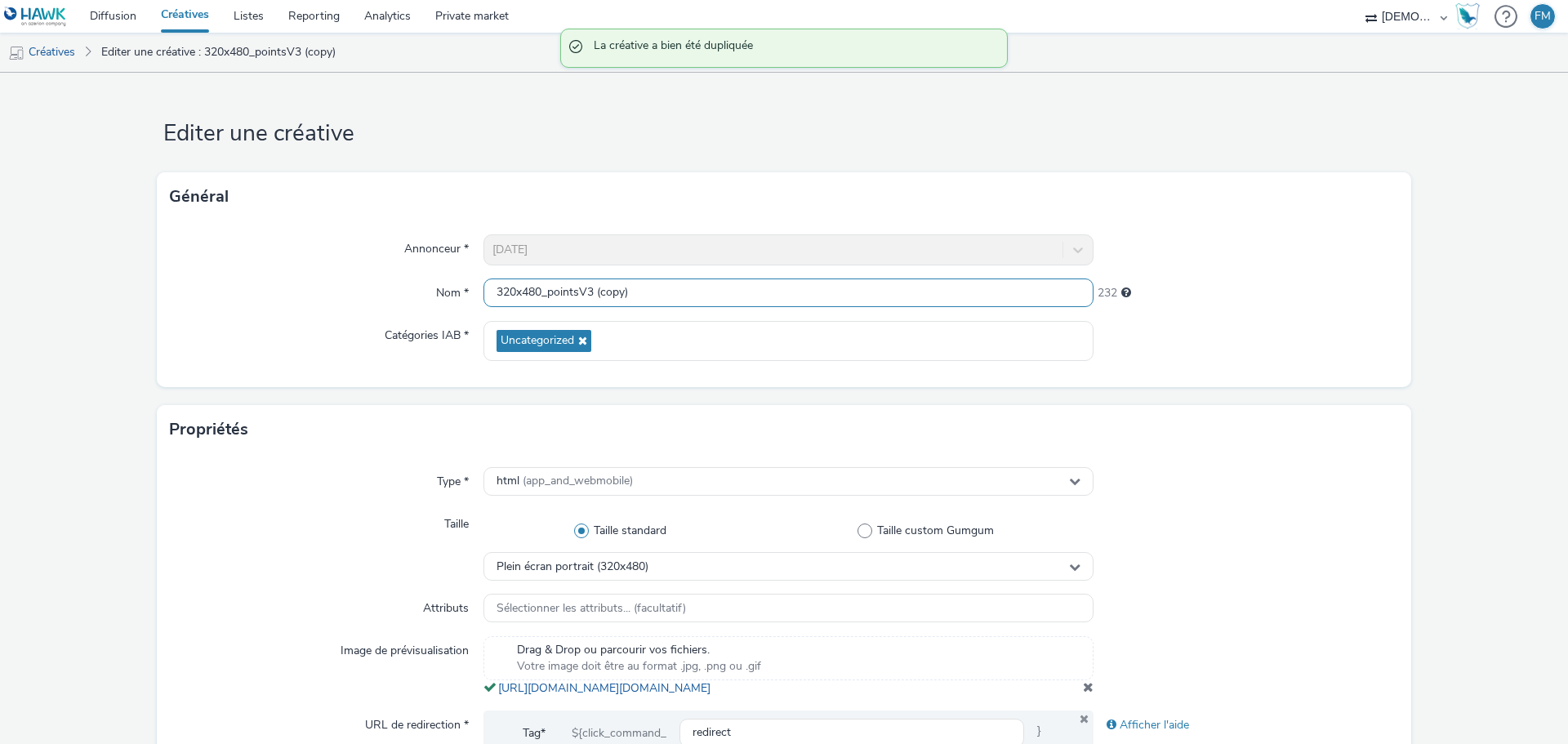
drag, startPoint x: 580, startPoint y: 287, endPoint x: 686, endPoint y: 291, distance: 106.1
click at [686, 291] on input "320x480_pointsV3 (copy)" at bounding box center [789, 293] width 610 height 29
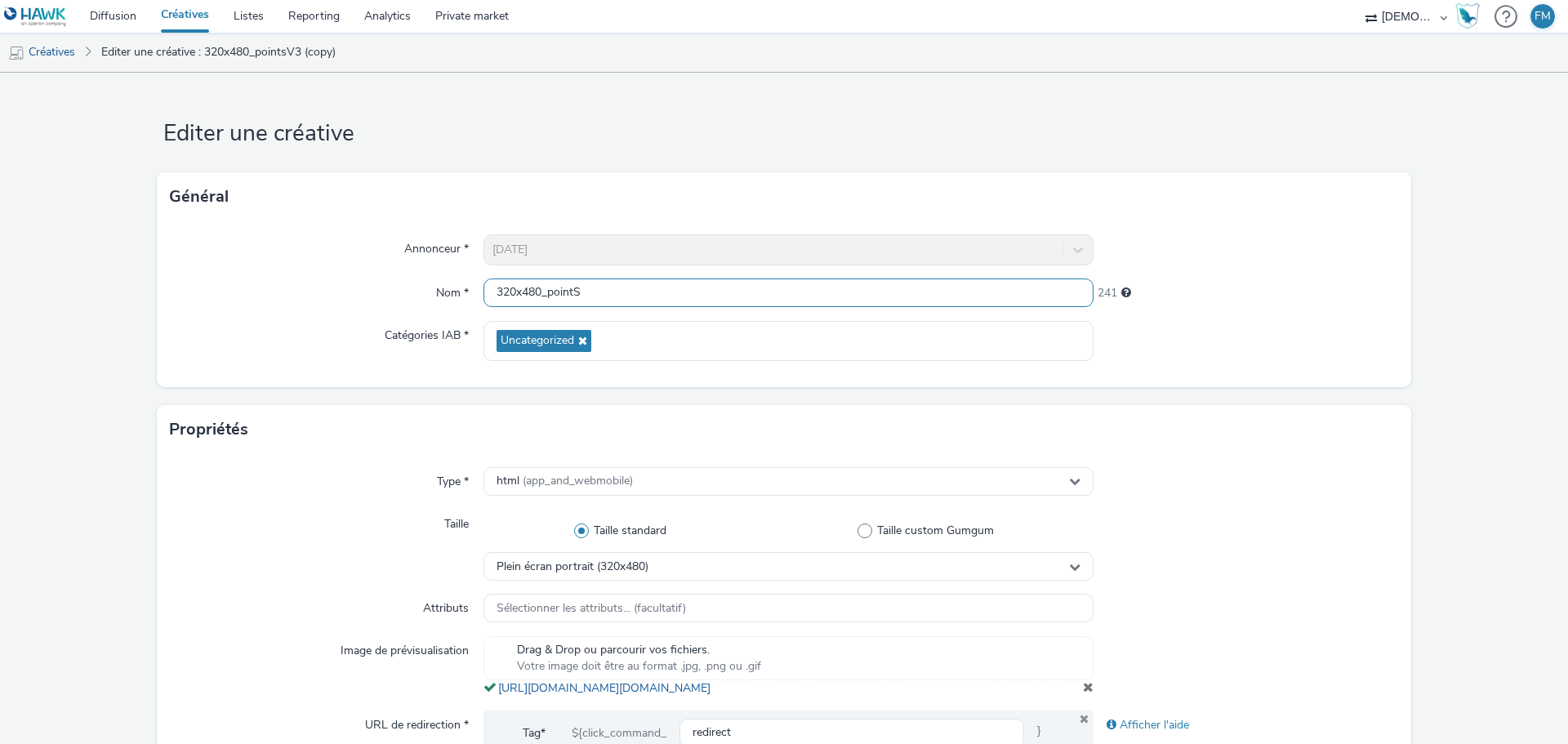
type input "320x480_pointS"
click at [609, 91] on form "Editer une créative Général Annonceur * 2 AC Nom * 320x480_pointS 241 Catégorie…" at bounding box center [784, 751] width 1568 height 1357
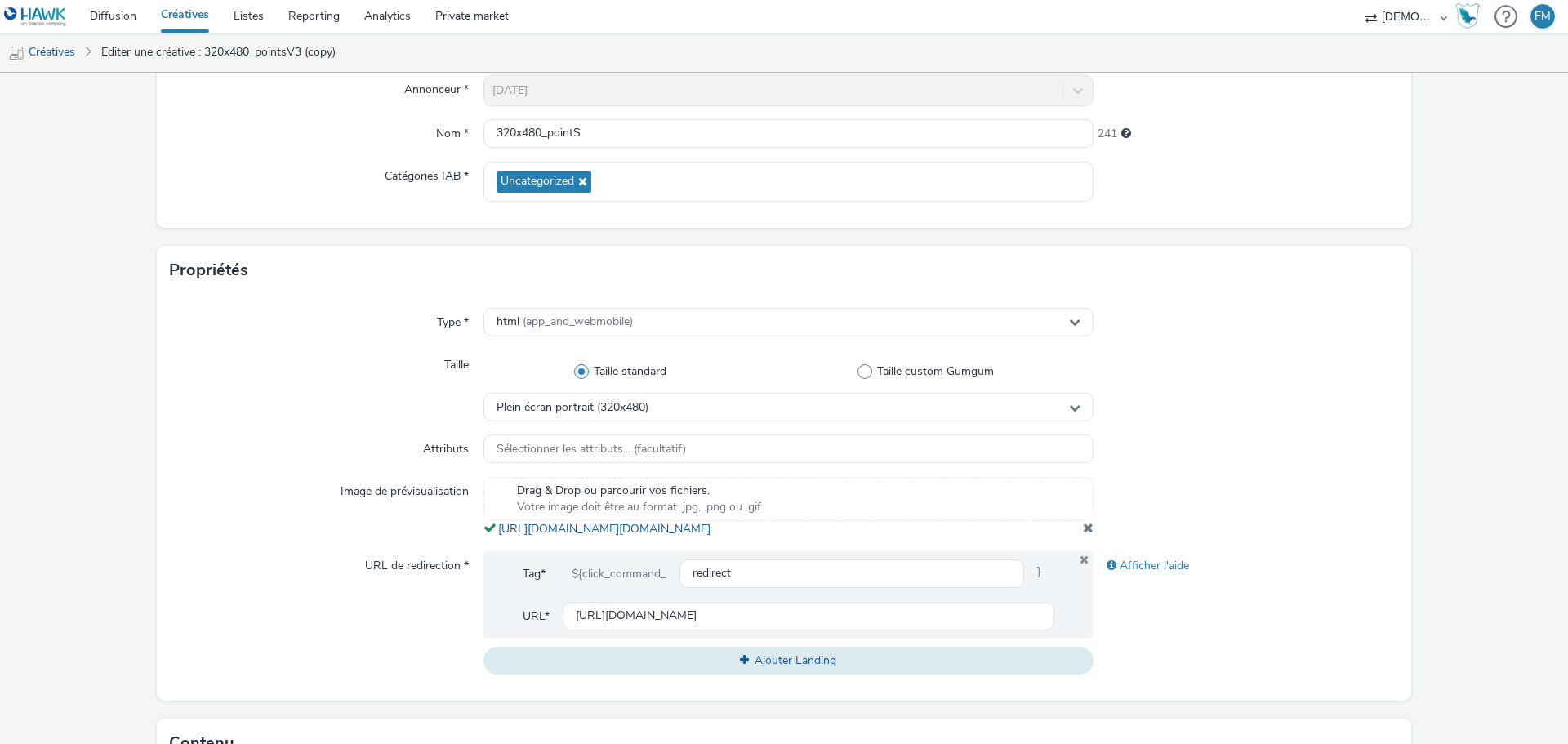
scroll to position [408, 0]
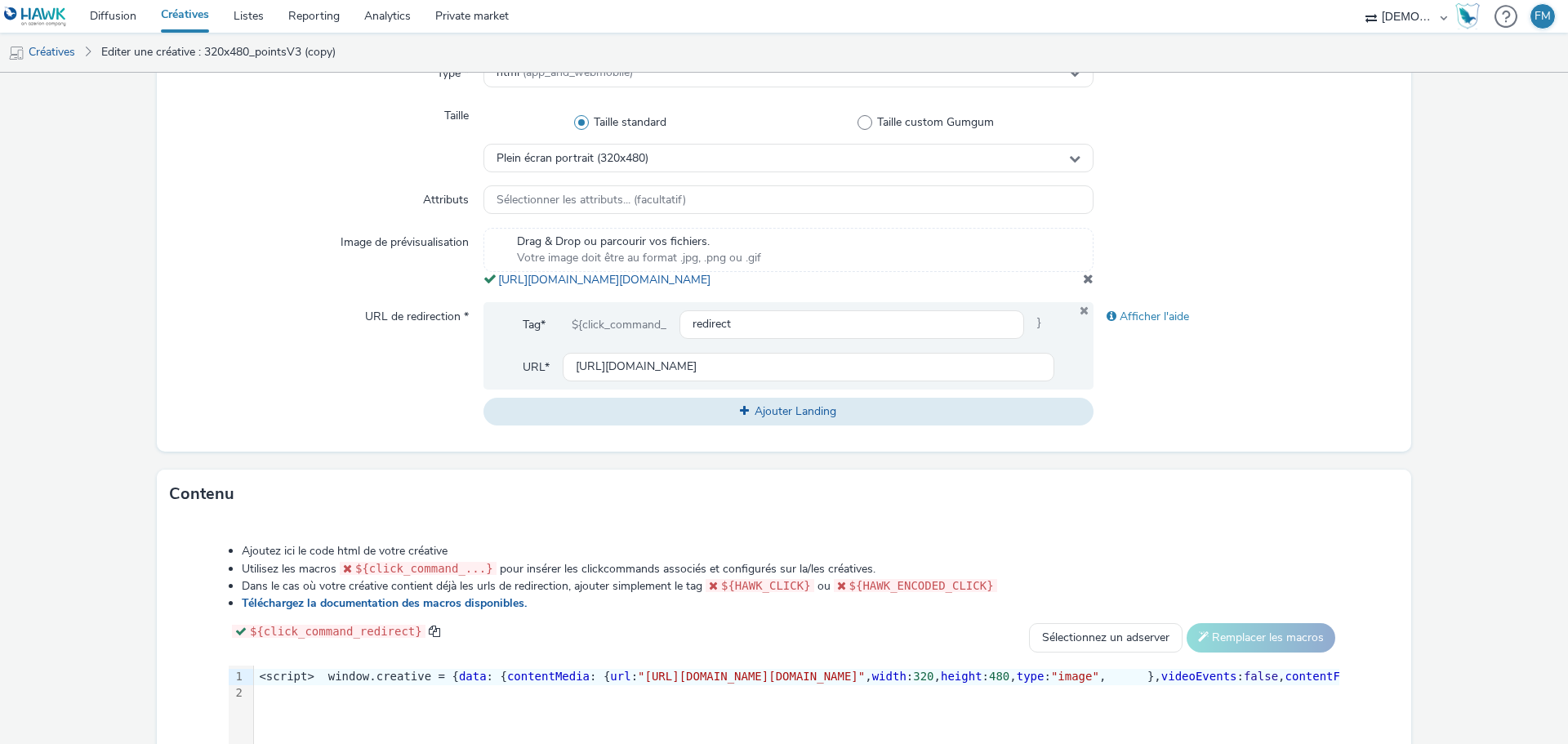
click at [1083, 285] on span at bounding box center [1089, 278] width 11 height 13
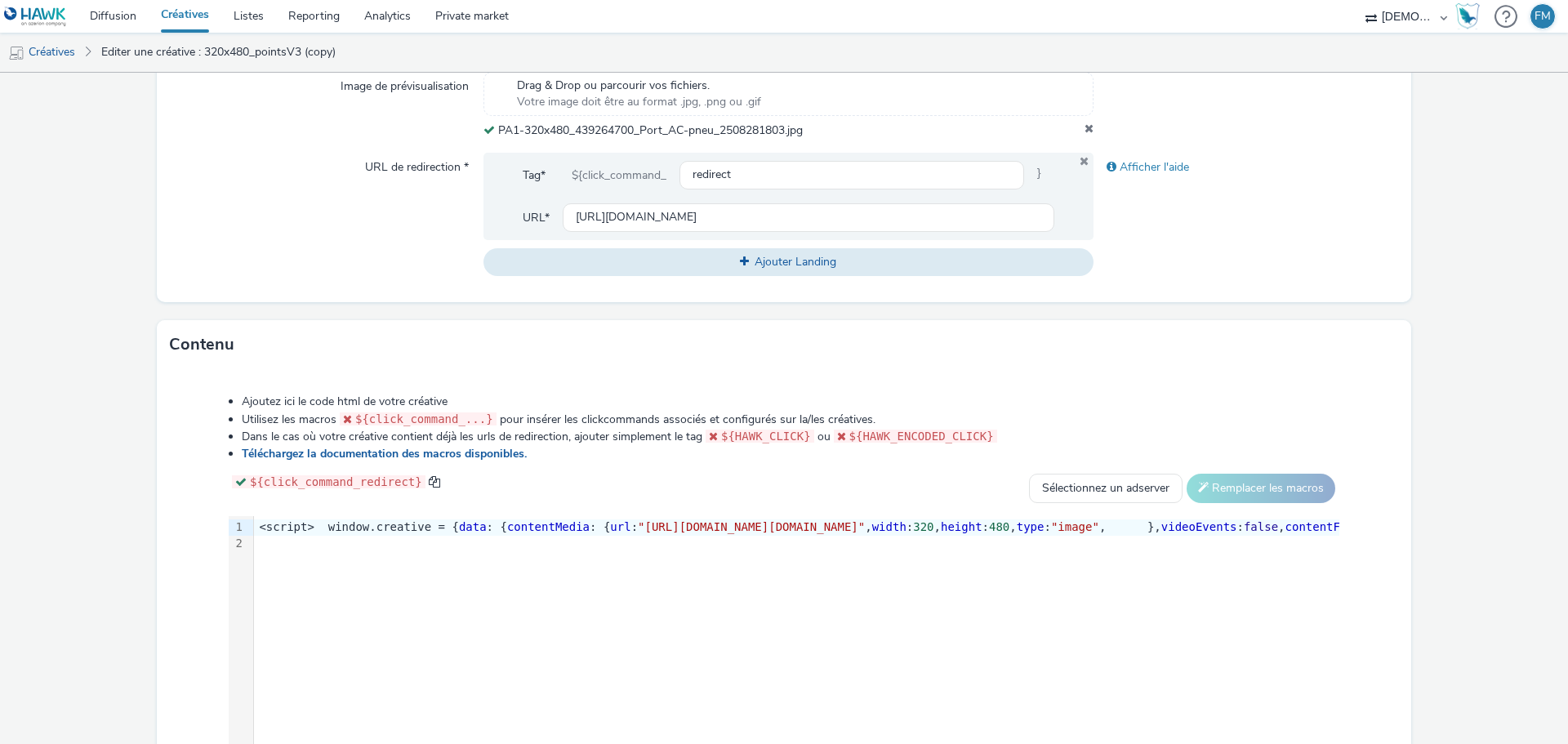
scroll to position [690, 0]
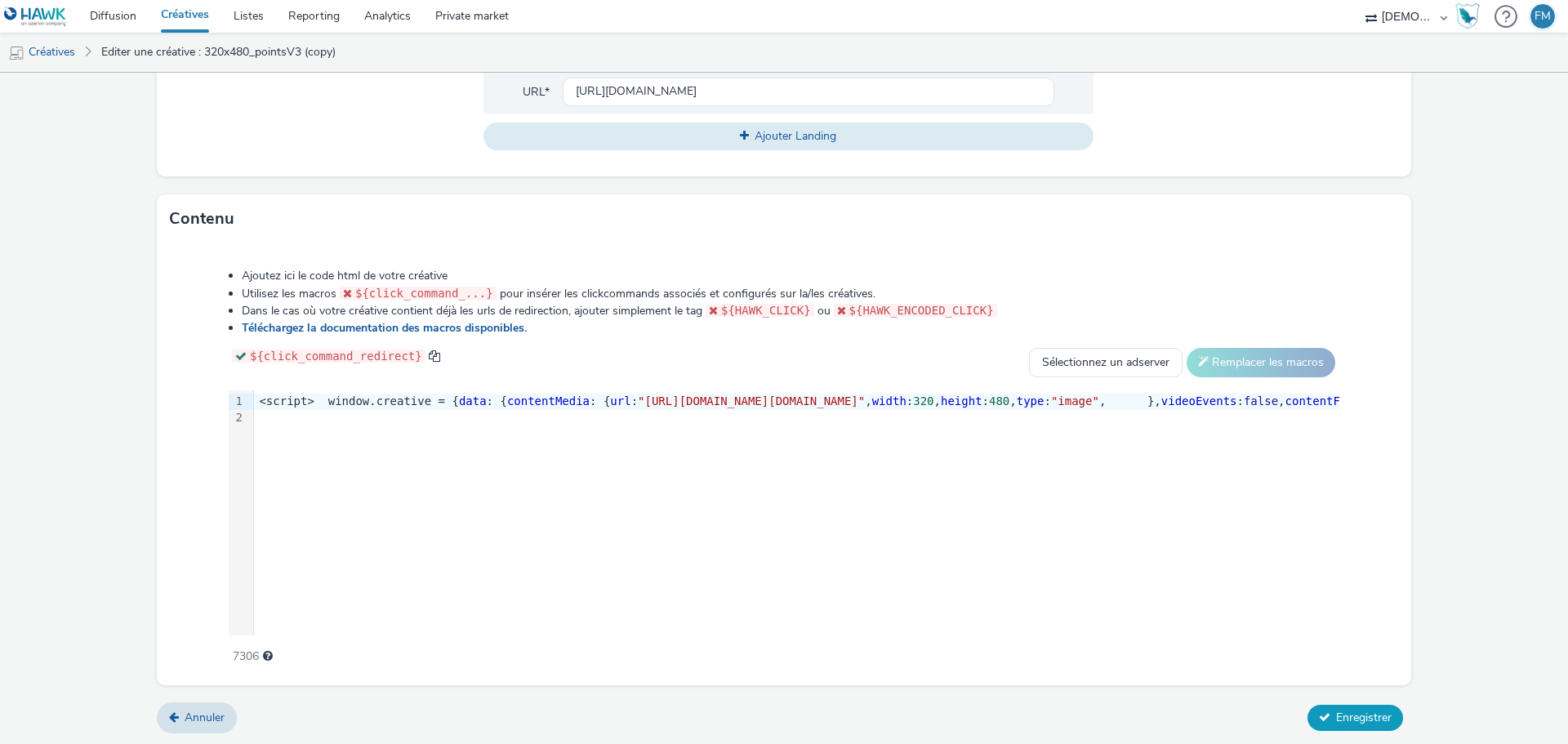
click at [1361, 711] on span "Enregistrer" at bounding box center [1364, 717] width 56 height 15
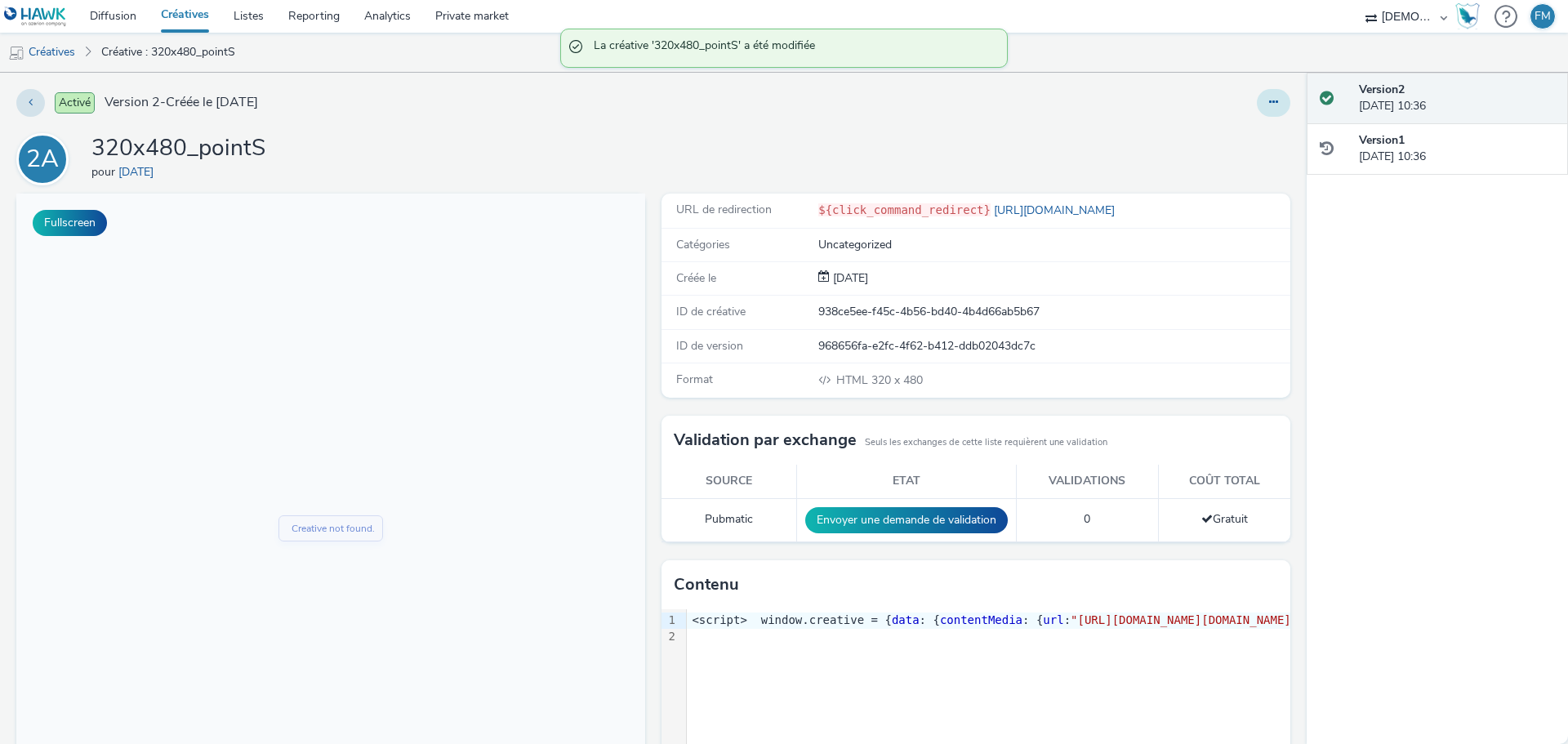
click at [1273, 99] on button at bounding box center [1273, 102] width 33 height 28
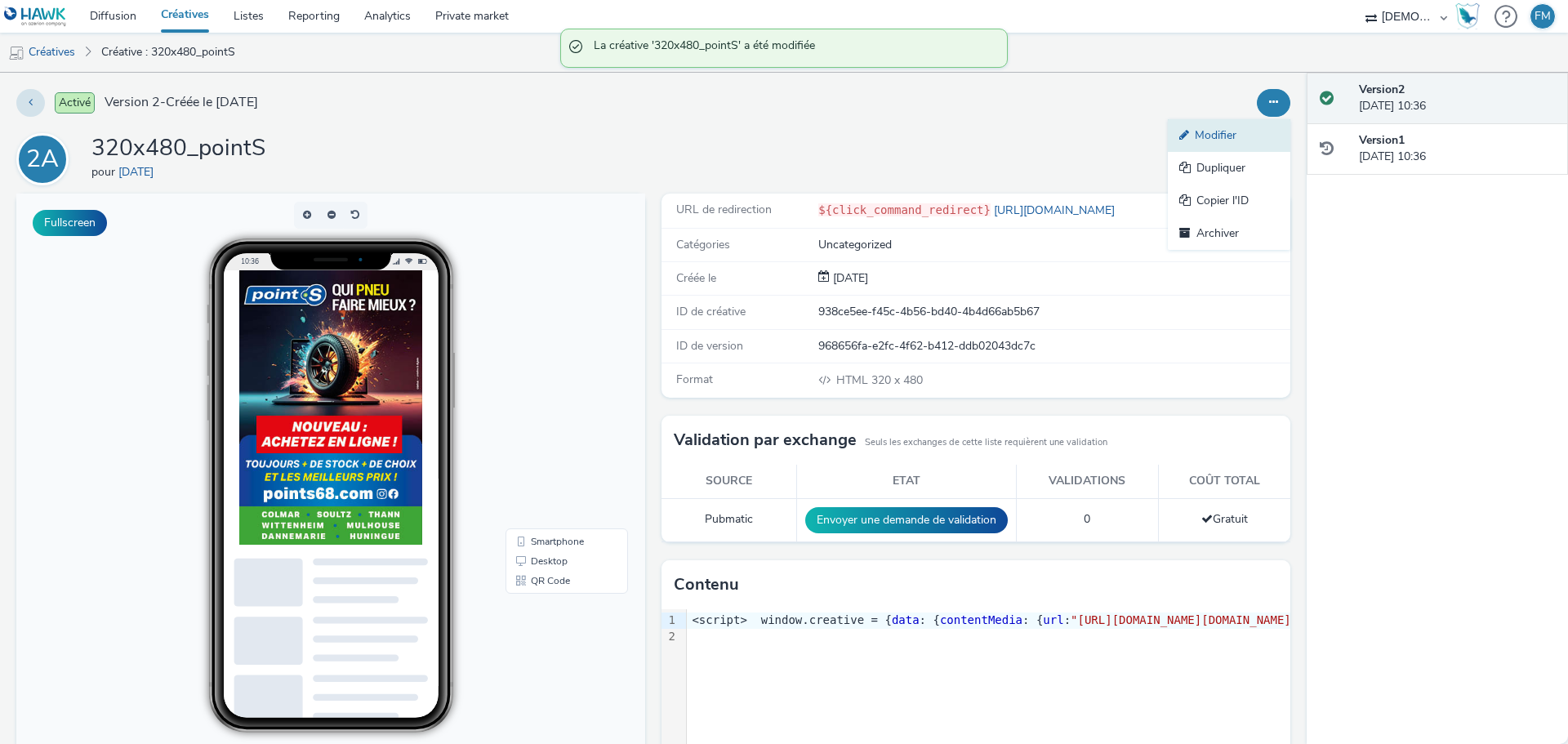
click at [1245, 136] on link "Modifier" at bounding box center [1229, 136] width 123 height 32
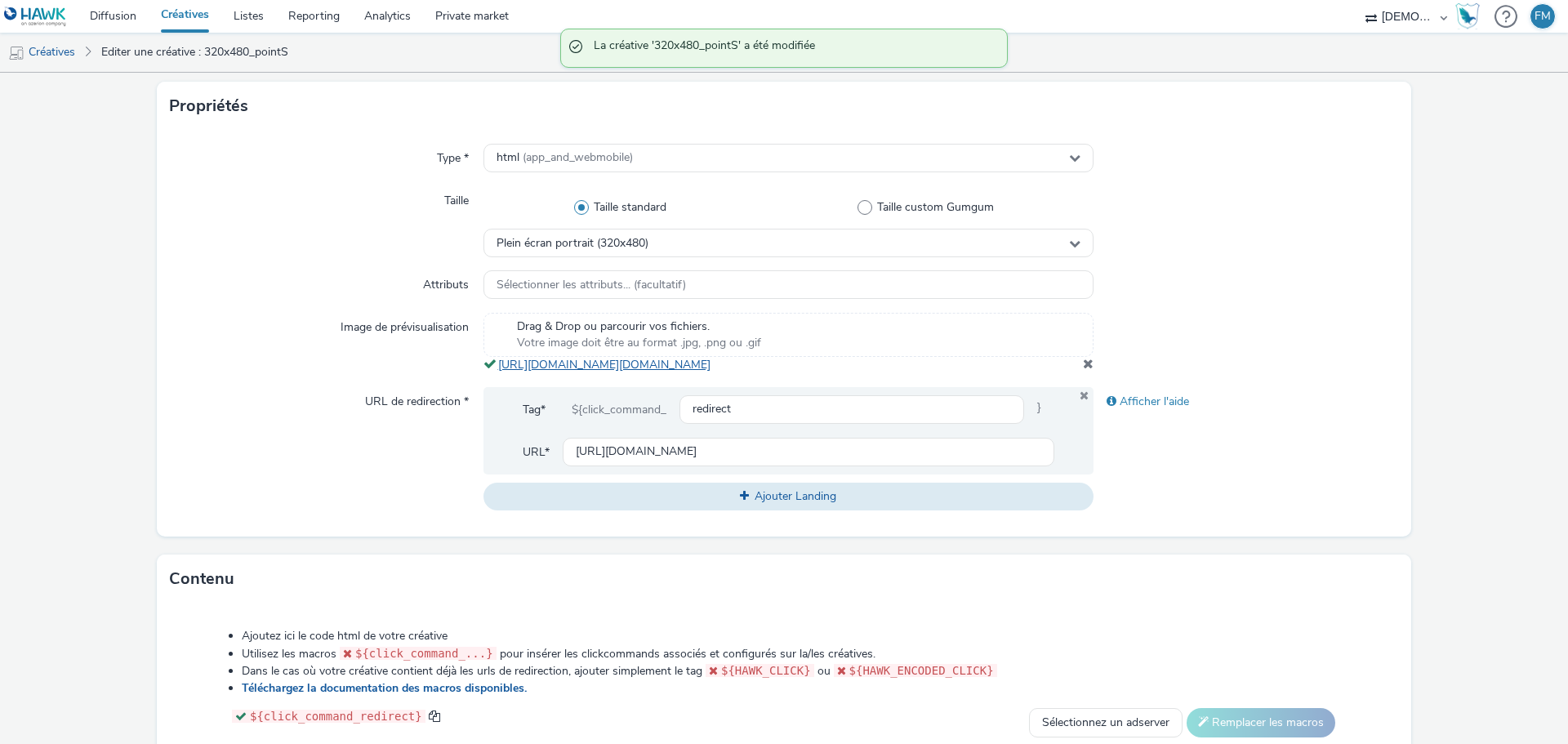
scroll to position [408, 0]
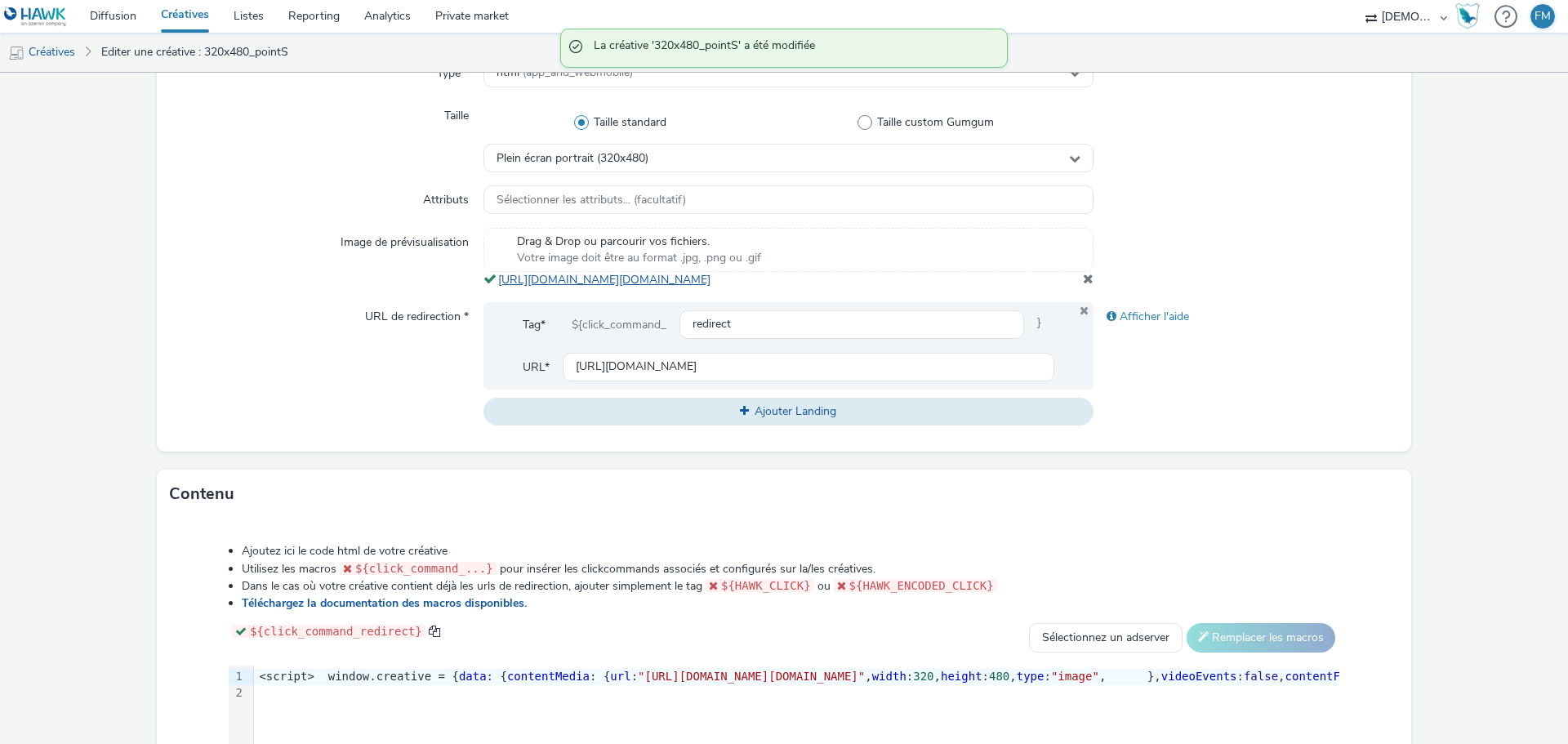
click at [685, 282] on link "https://tabmo-cdn.s3.eu-west-1.amazonaws.com/hawk.tabmo.io/organizations/38dc92…" at bounding box center [608, 279] width 219 height 15
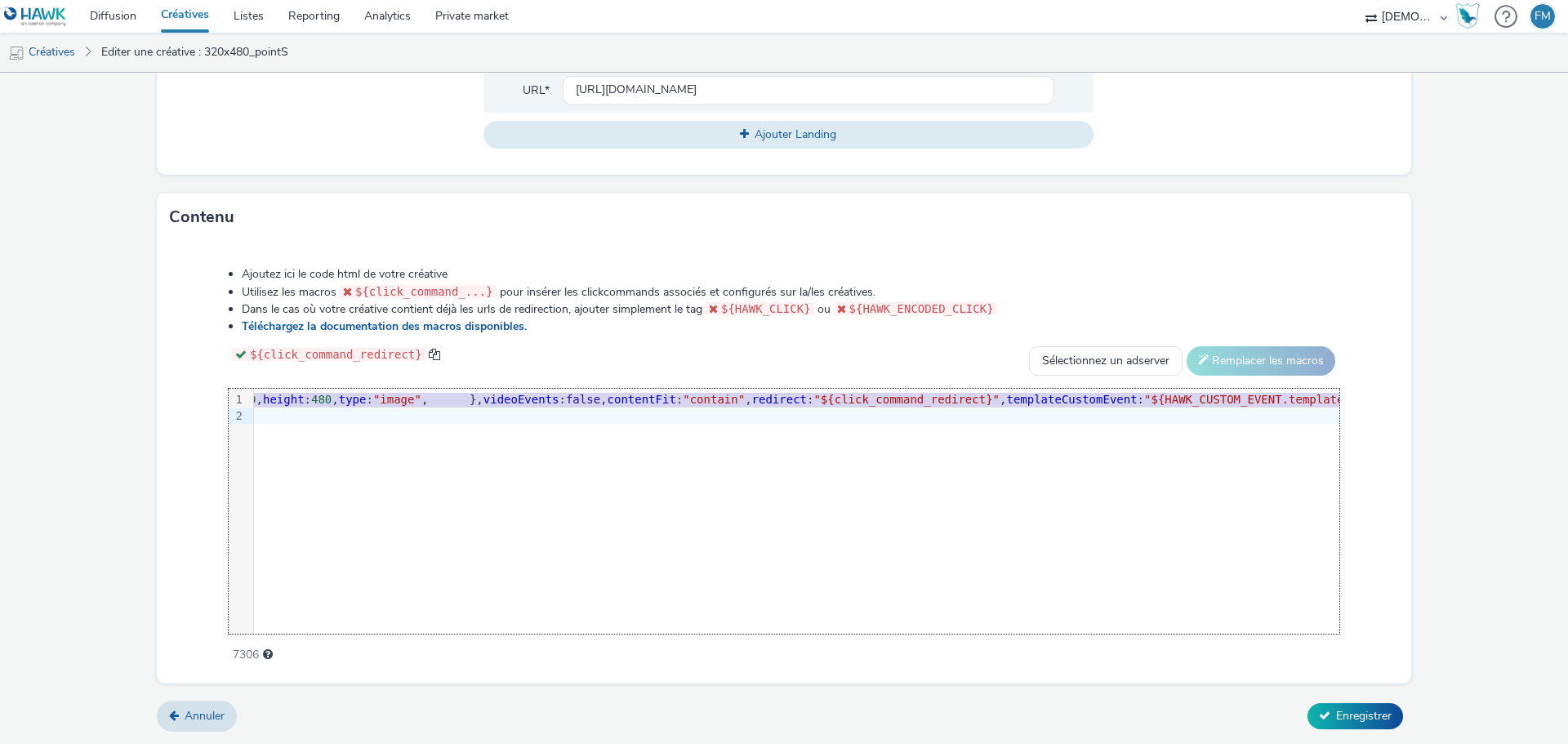
scroll to position [0, 757]
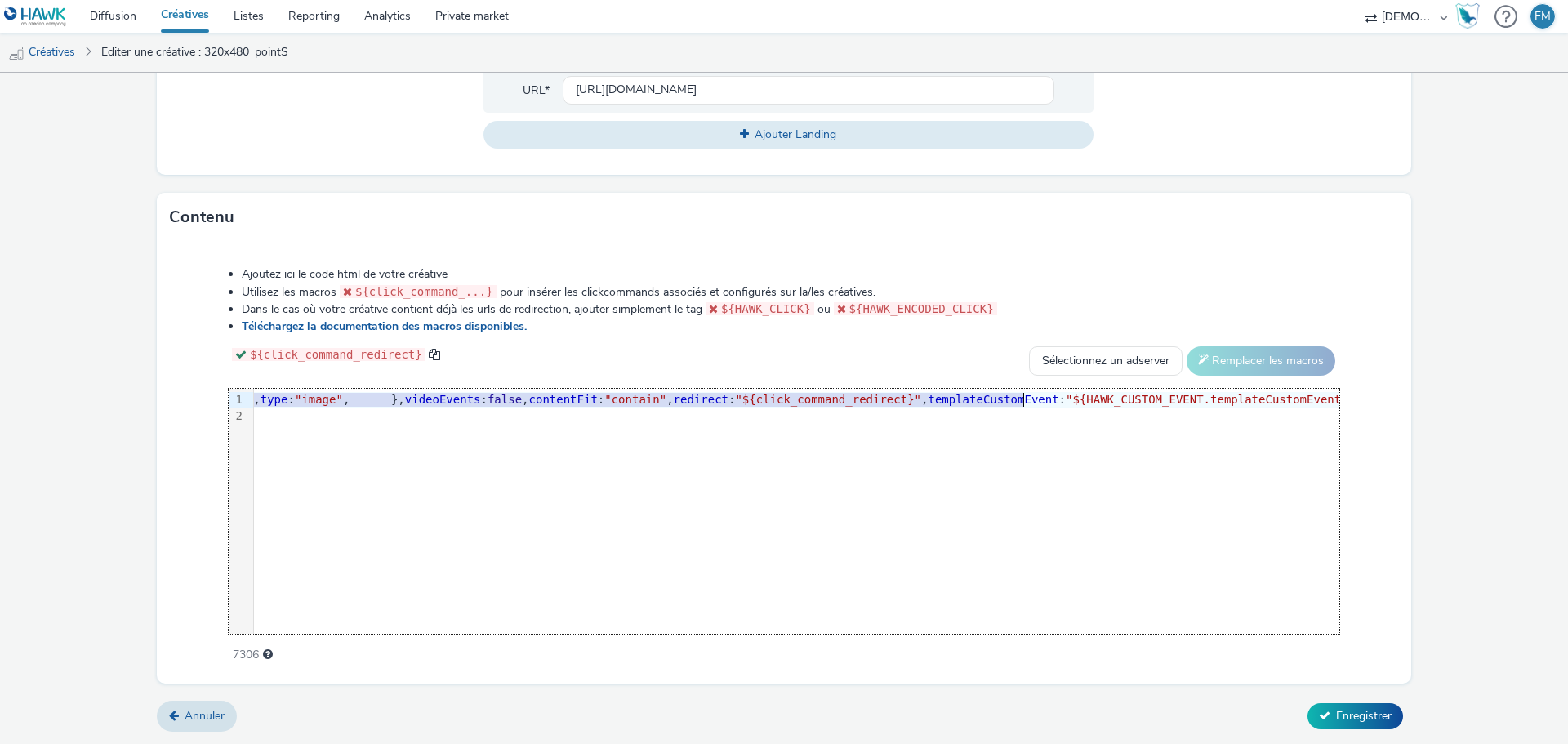
drag, startPoint x: 779, startPoint y: 403, endPoint x: 1024, endPoint y: 404, distance: 245.0
click at [1358, 717] on span "Enregistrer" at bounding box center [1364, 715] width 56 height 15
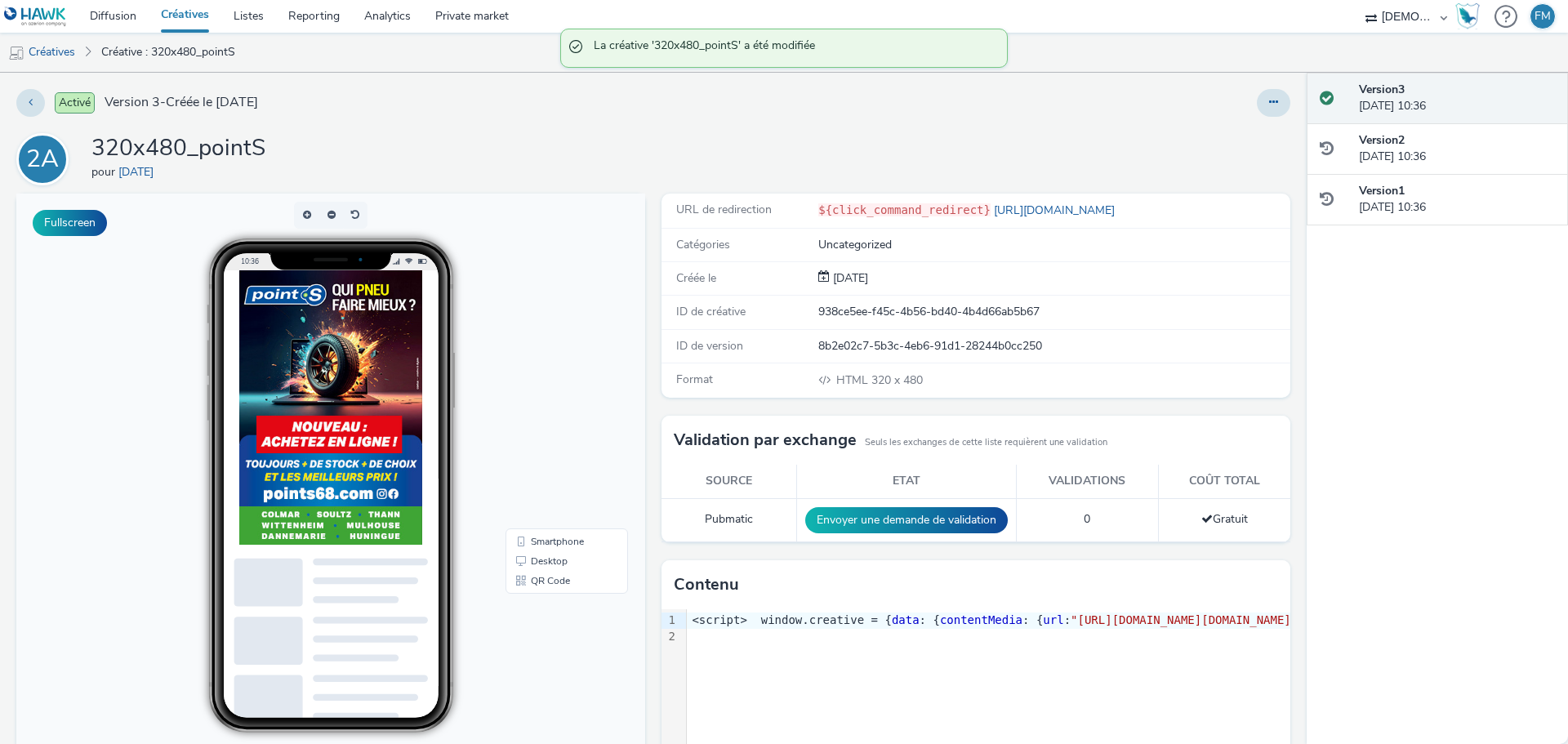
click at [777, 161] on div "2A 320x480_pointS pour 2 AC" at bounding box center [653, 159] width 1275 height 52
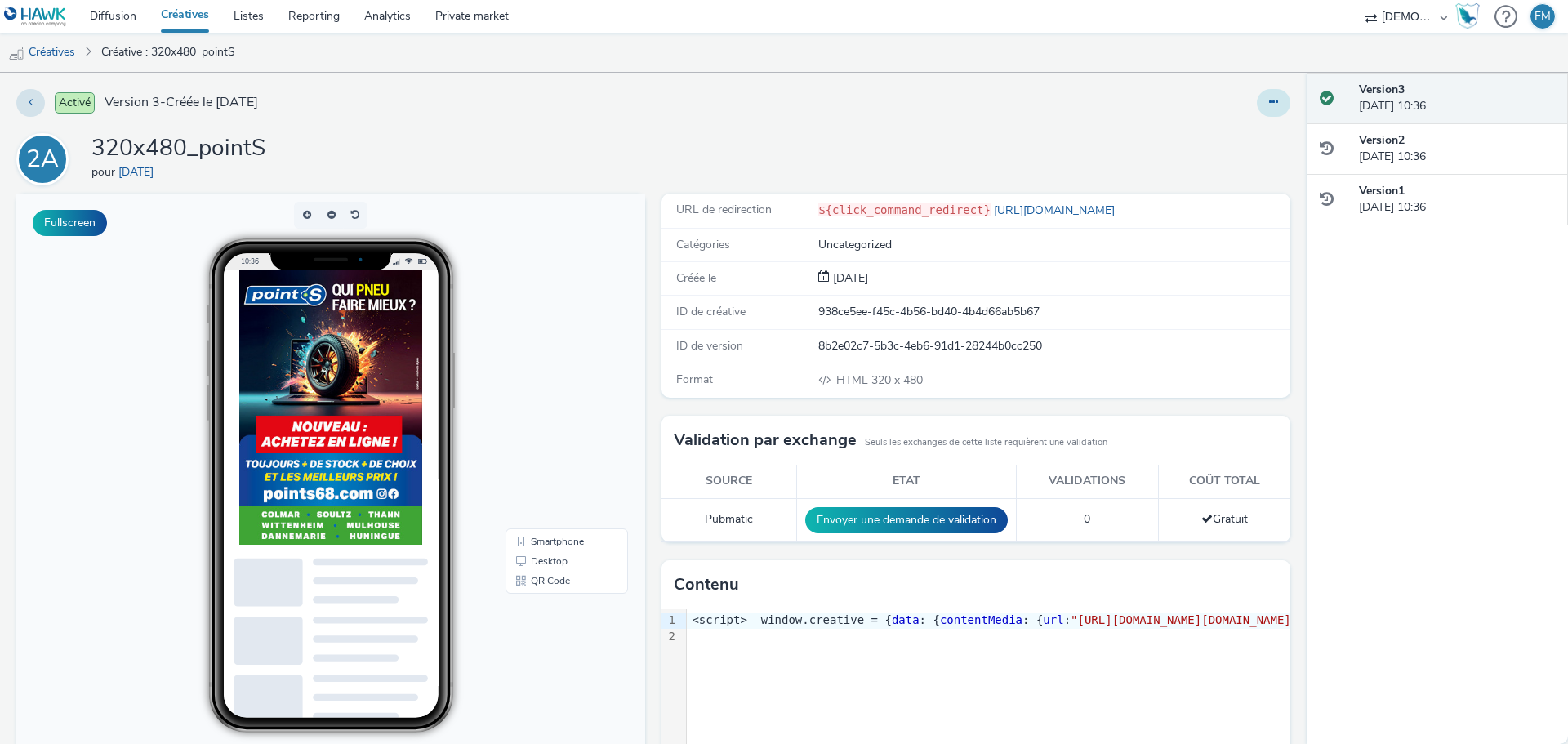
click at [1257, 104] on button at bounding box center [1273, 102] width 33 height 28
click at [1244, 136] on link "Modifier" at bounding box center [1229, 136] width 123 height 32
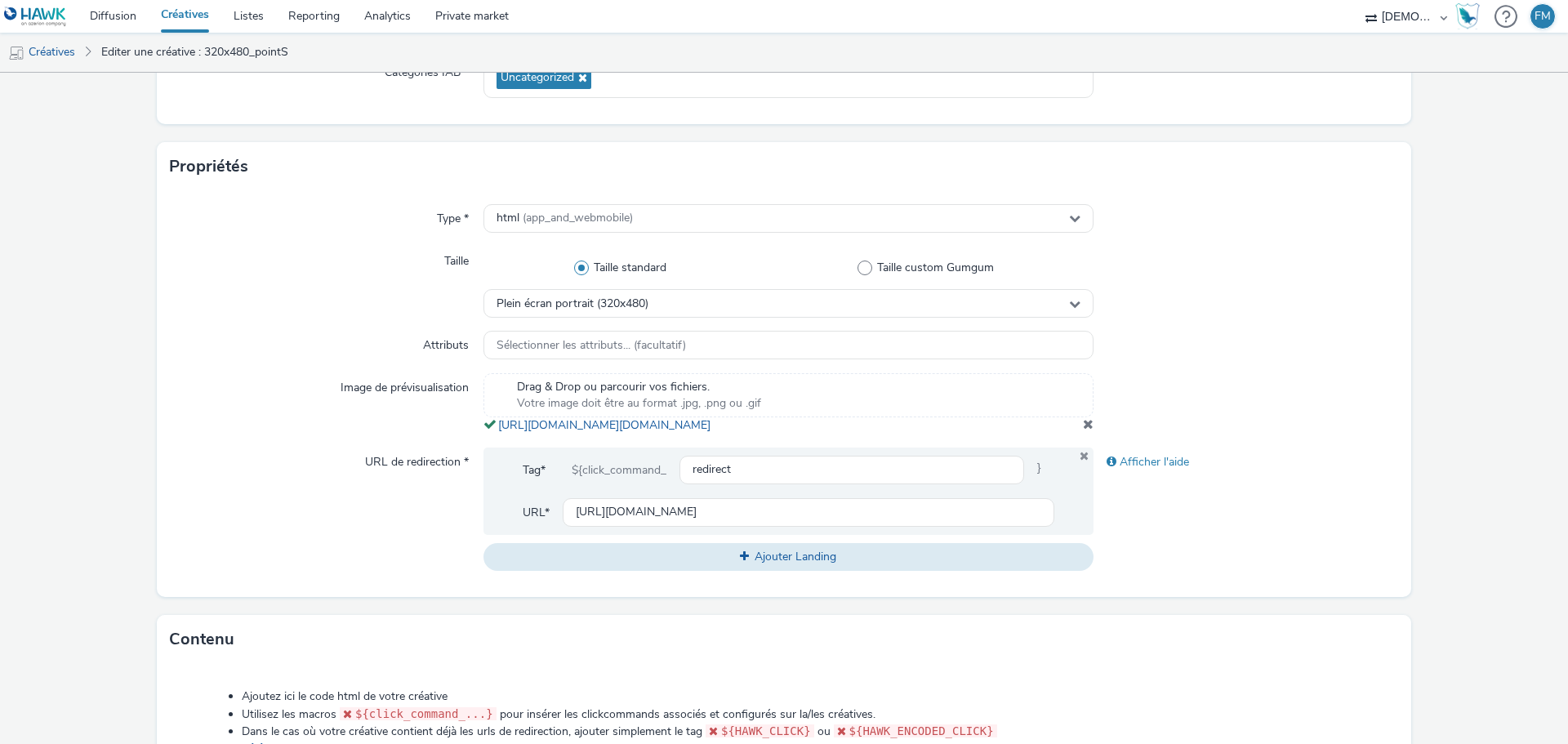
scroll to position [327, 0]
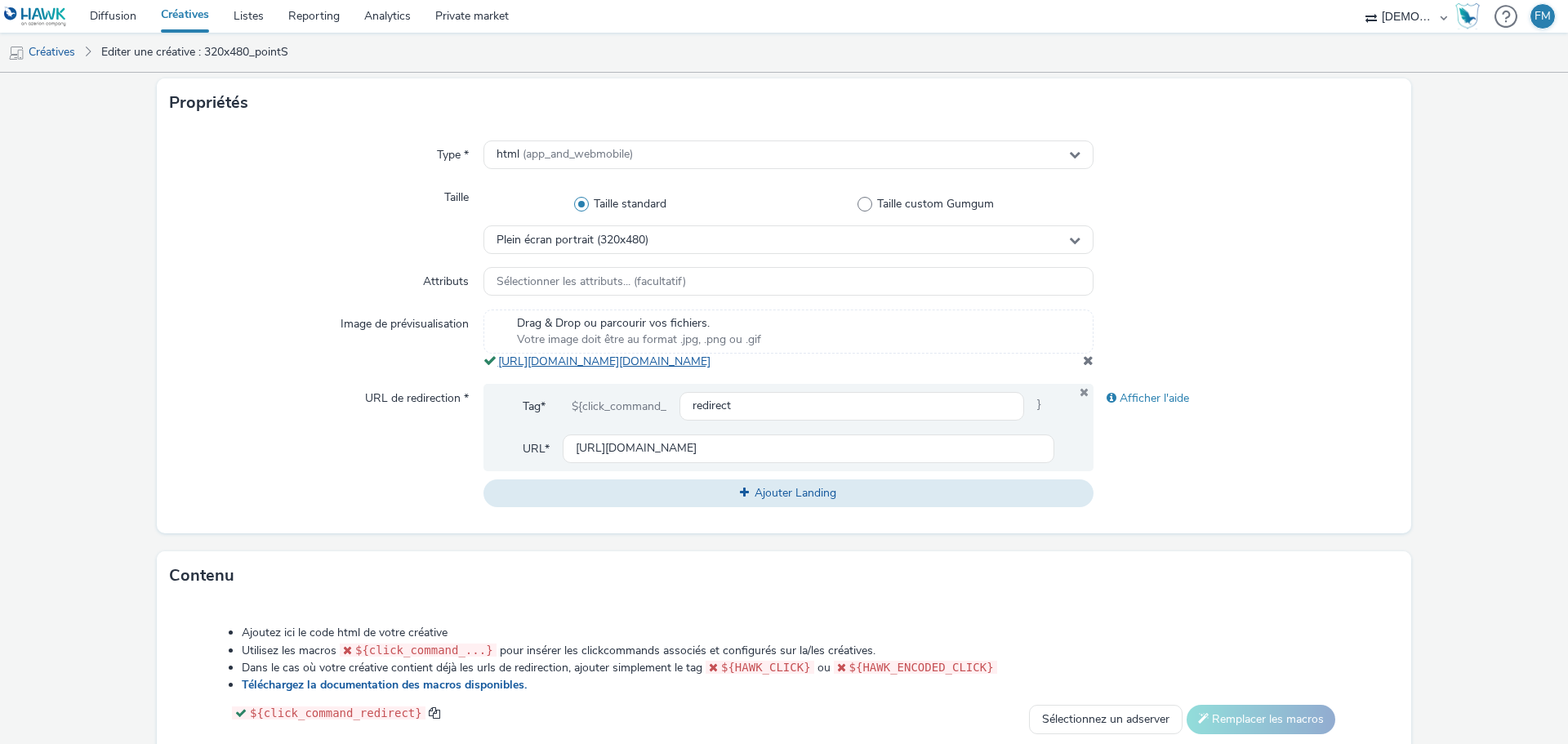
click at [705, 356] on link "https://tabmo-cdn.s3.eu-west-1.amazonaws.com/hawk.tabmo.io/organizations/38dc92…" at bounding box center [608, 361] width 219 height 15
